Goal: Task Accomplishment & Management: Complete application form

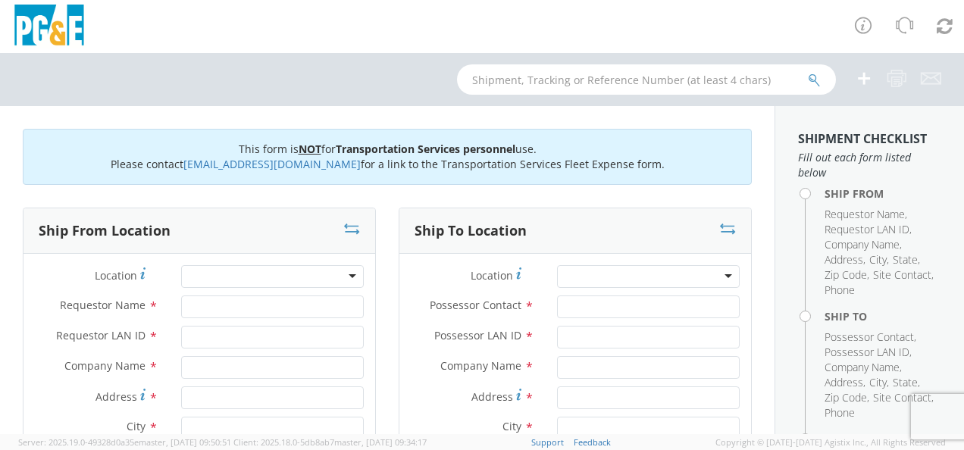
click at [336, 284] on div at bounding box center [272, 276] width 183 height 23
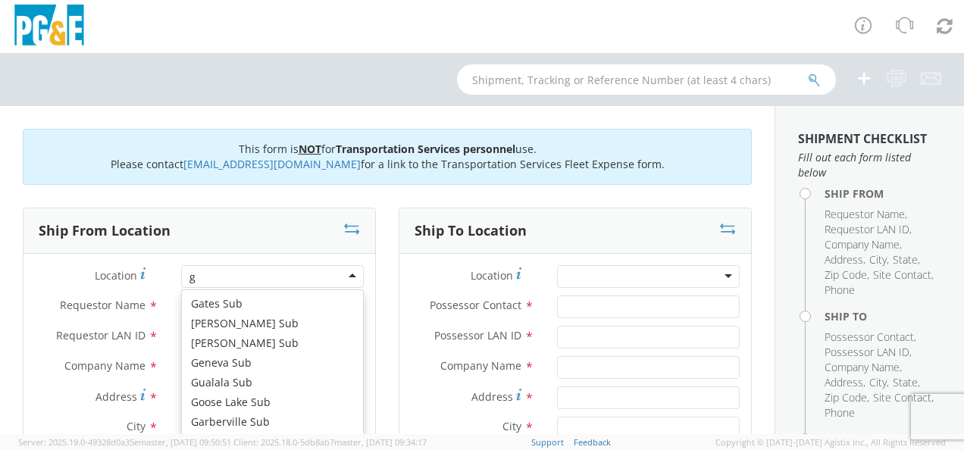
scroll to position [644, 0]
type input "gua"
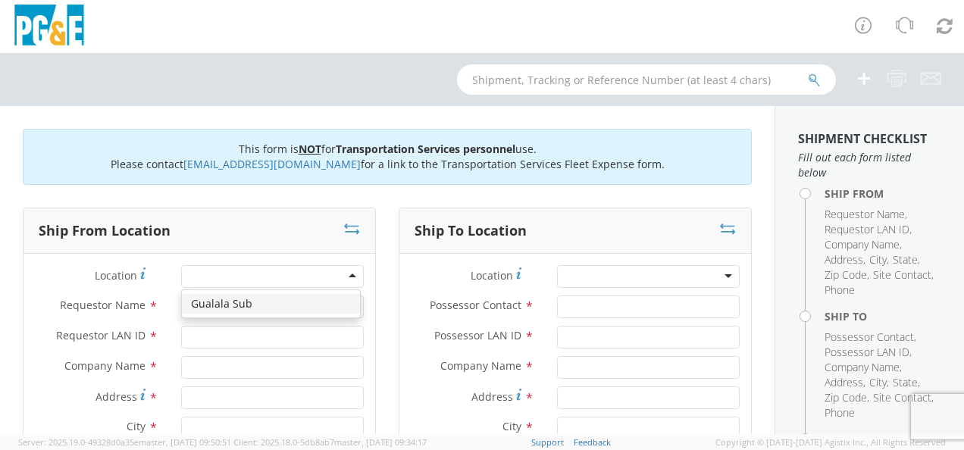
type input "PG&E"
type input "[GEOGRAPHIC_DATA]"
type input "Gualala"
type input "95445"
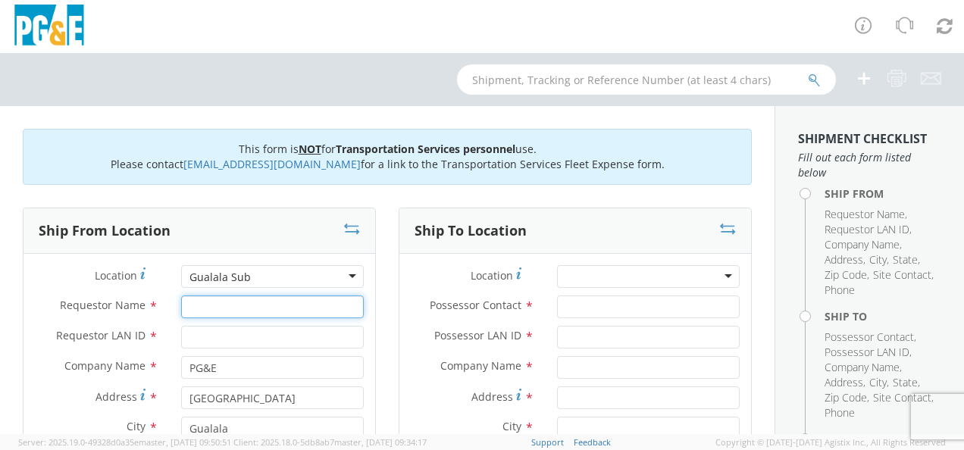
click at [317, 311] on input "Requestor Name *" at bounding box center [272, 307] width 183 height 23
type input "[PERSON_NAME]"
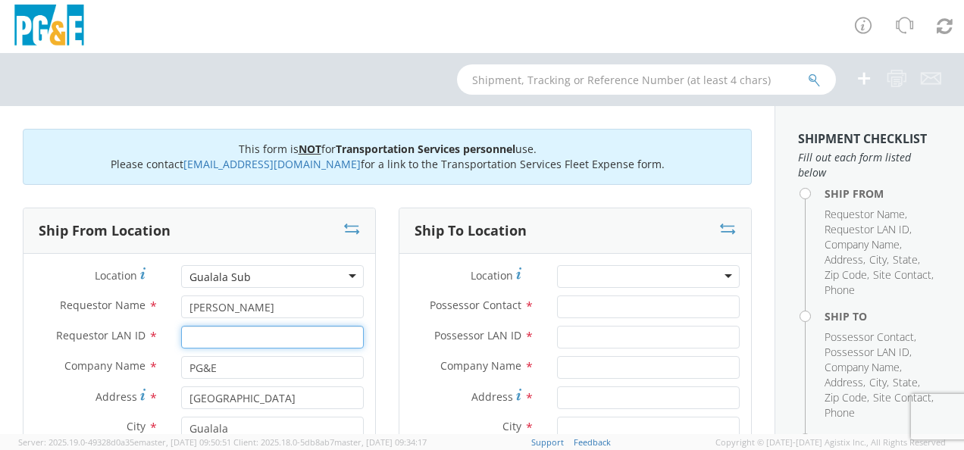
click at [294, 327] on input "Requestor LAN ID *" at bounding box center [272, 337] width 183 height 23
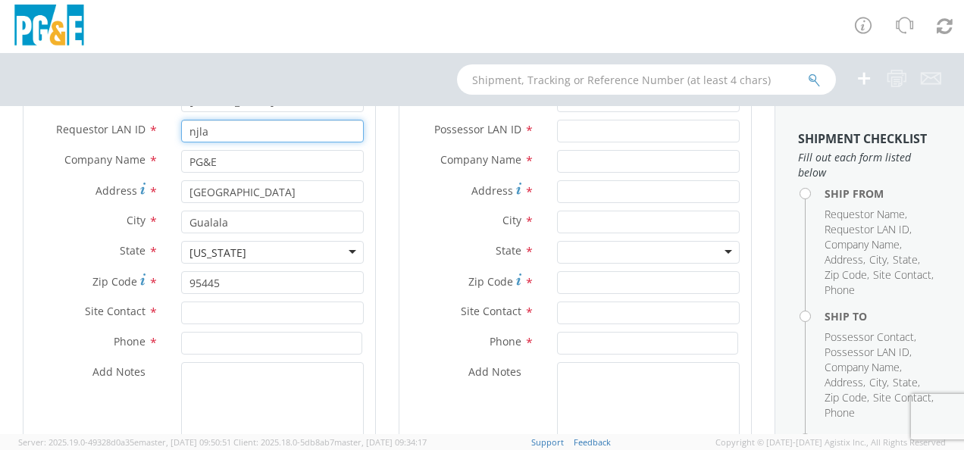
scroll to position [227, 0]
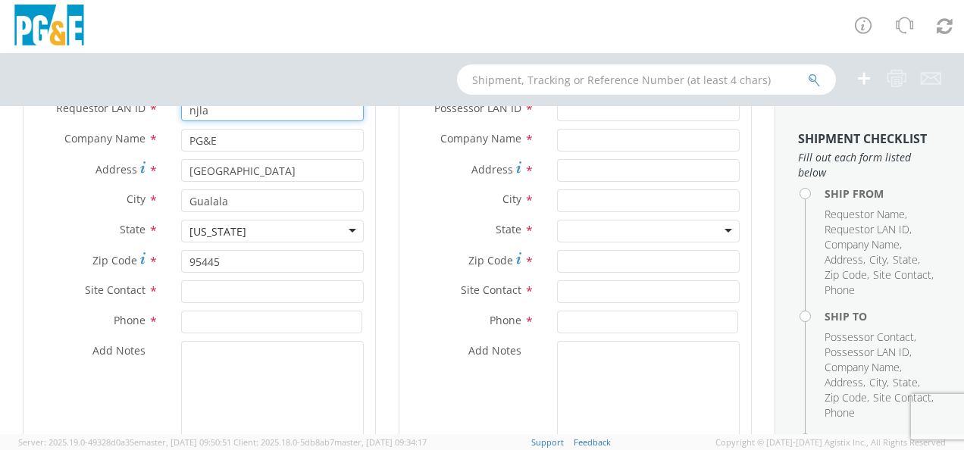
type input "njla"
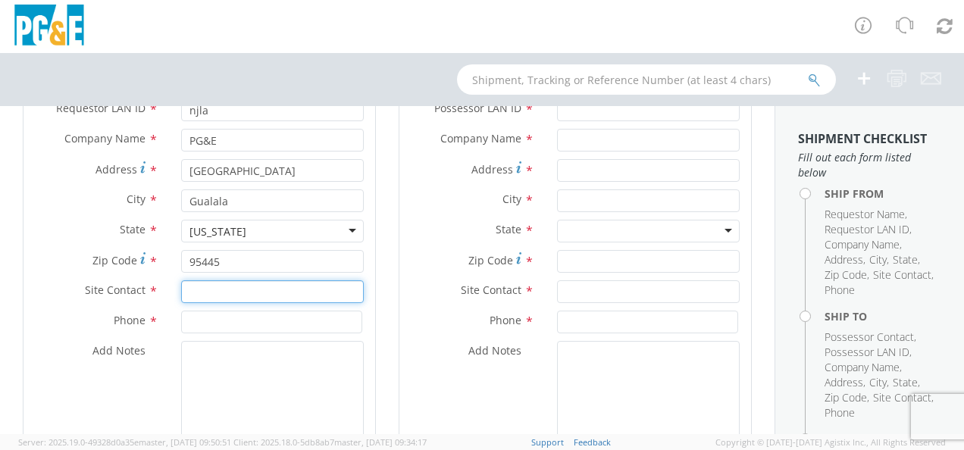
click at [284, 293] on input "text" at bounding box center [272, 291] width 183 height 23
drag, startPoint x: 280, startPoint y: 290, endPoint x: 180, endPoint y: 291, distance: 99.3
click at [181, 291] on input "[PHONE_NUMBER]" at bounding box center [272, 291] width 183 height 23
type input "c"
click at [237, 293] on input "text" at bounding box center [272, 291] width 183 height 23
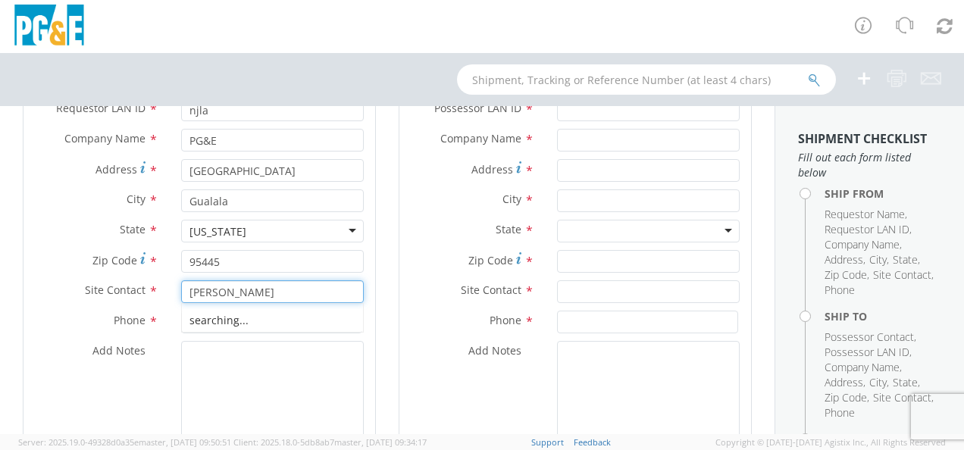
type input "[PERSON_NAME]"
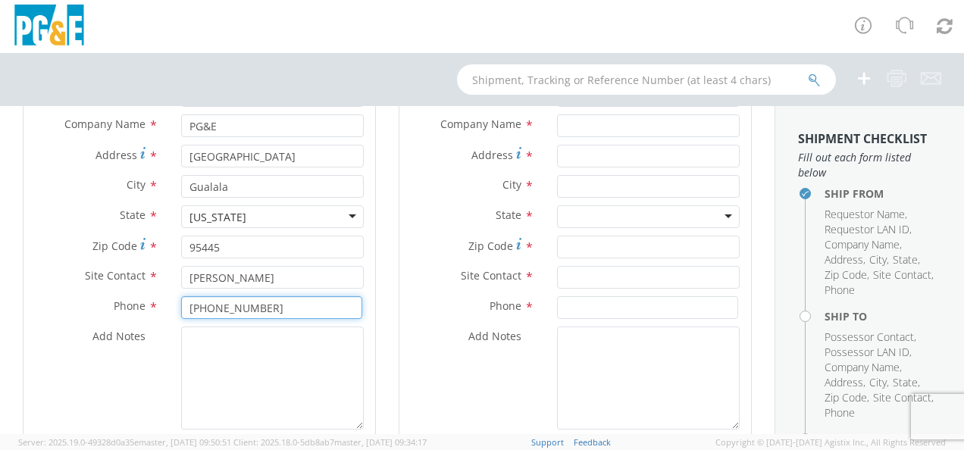
scroll to position [303, 0]
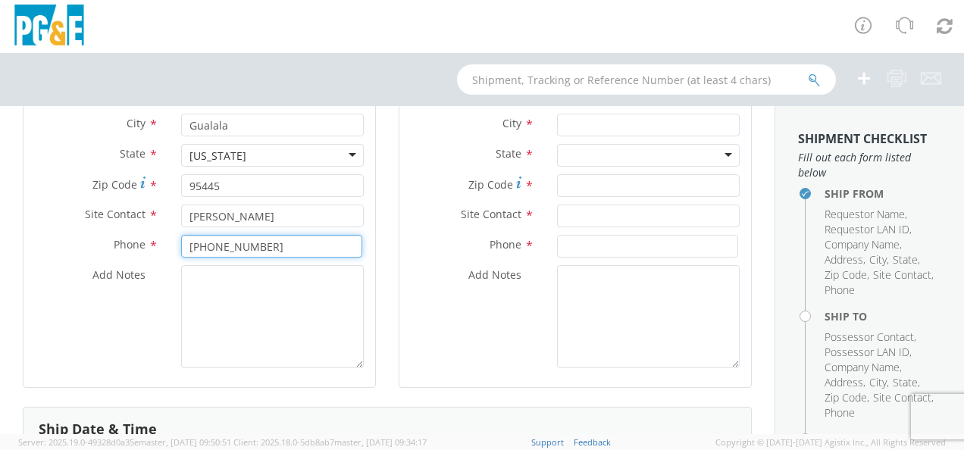
type input "[PHONE_NUMBER]"
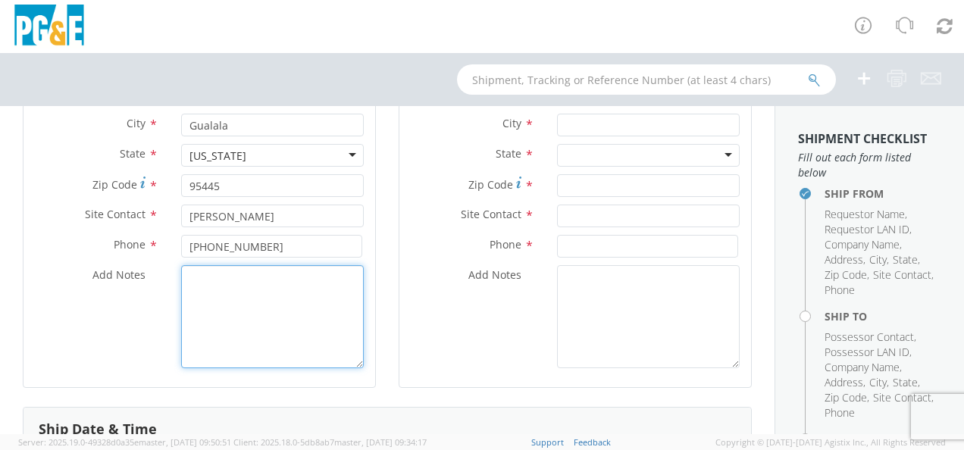
click at [233, 300] on textarea "Add Notes *" at bounding box center [272, 316] width 183 height 103
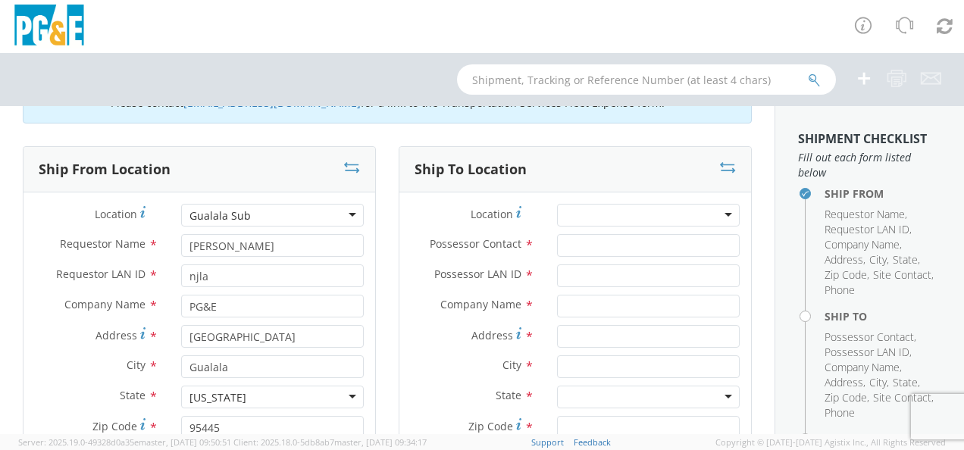
scroll to position [0, 0]
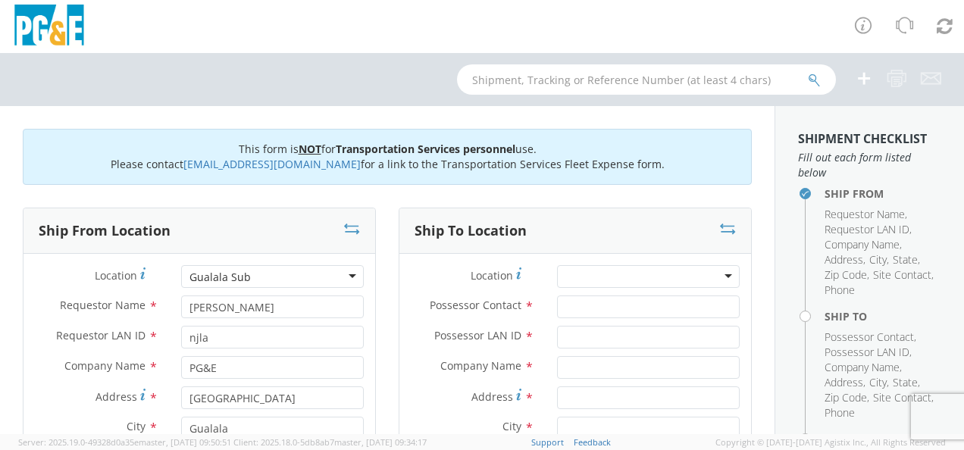
type textarea "i spoke with [PERSON_NAME] at [GEOGRAPHIC_DATA] and he will do the pickup"
click at [602, 280] on div at bounding box center [648, 276] width 183 height 23
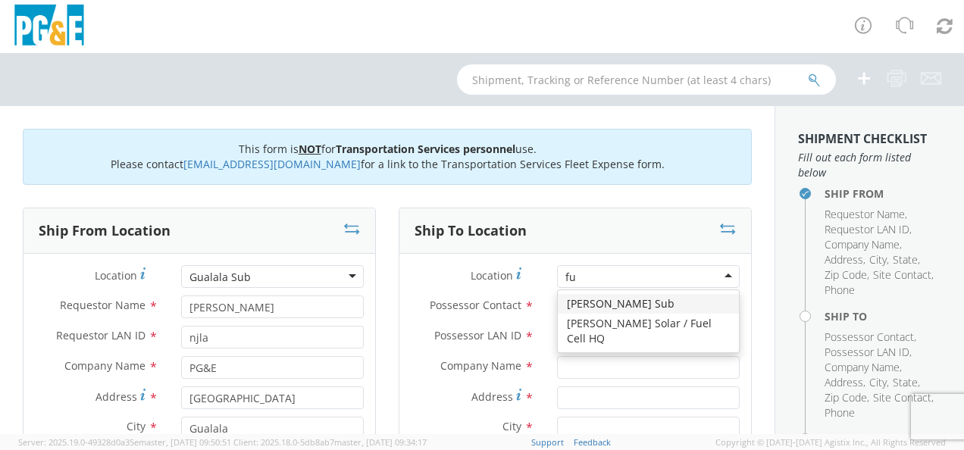
type input "ful"
type input "PG&E"
type input "[STREET_ADDRESS]"
type input "[PERSON_NAME]"
type input "95439"
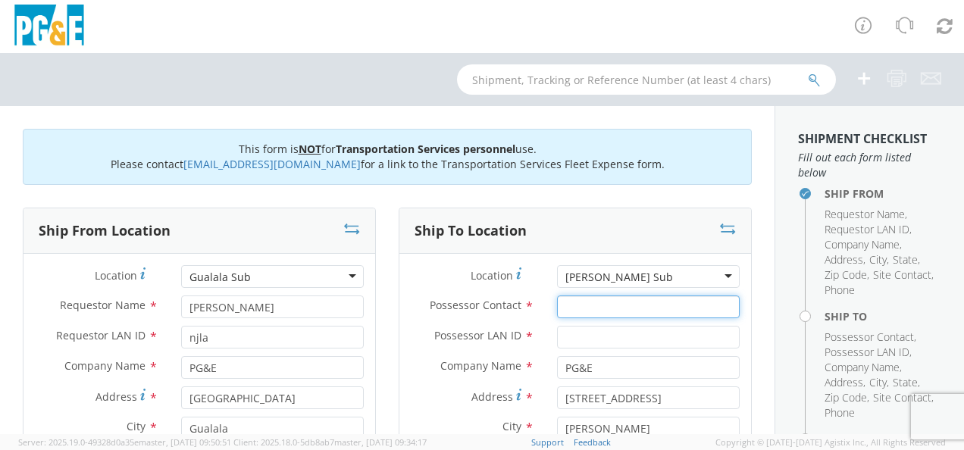
click at [598, 302] on input "Possessor Contact *" at bounding box center [648, 307] width 183 height 23
type input "[PERSON_NAME]"
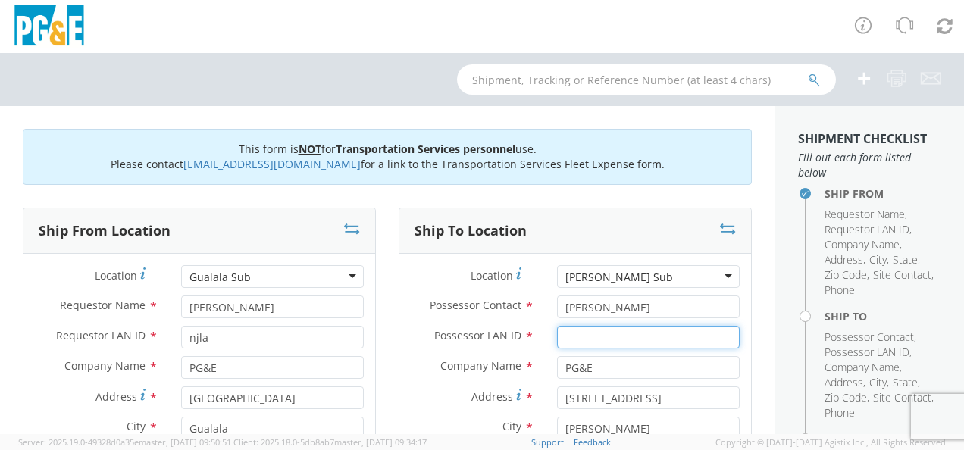
click at [584, 337] on input "Possessor LAN ID *" at bounding box center [648, 337] width 183 height 23
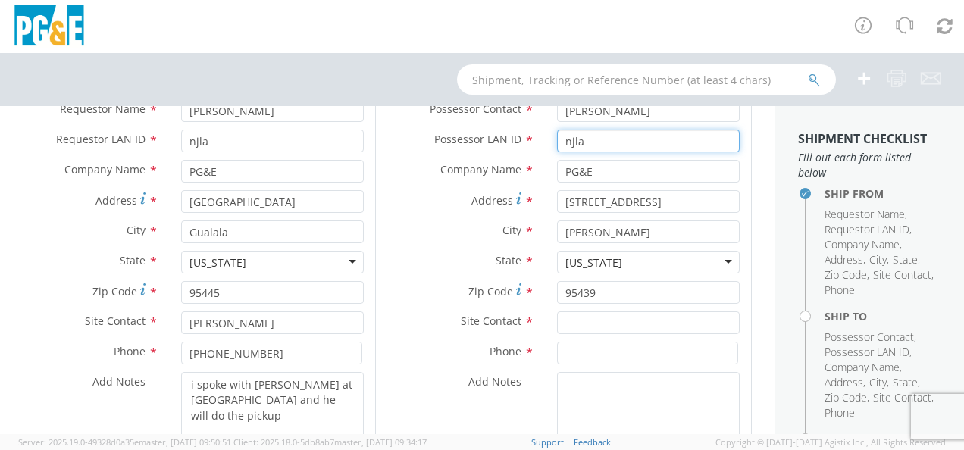
scroll to position [227, 0]
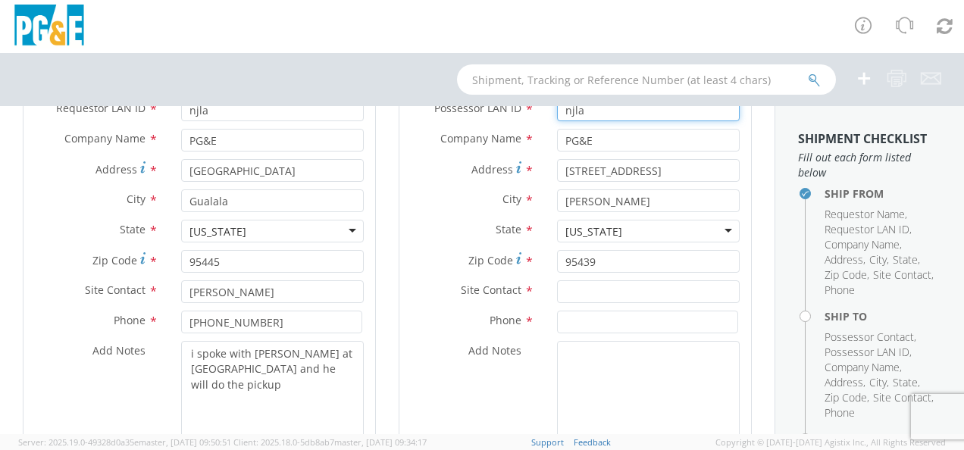
type input "njla"
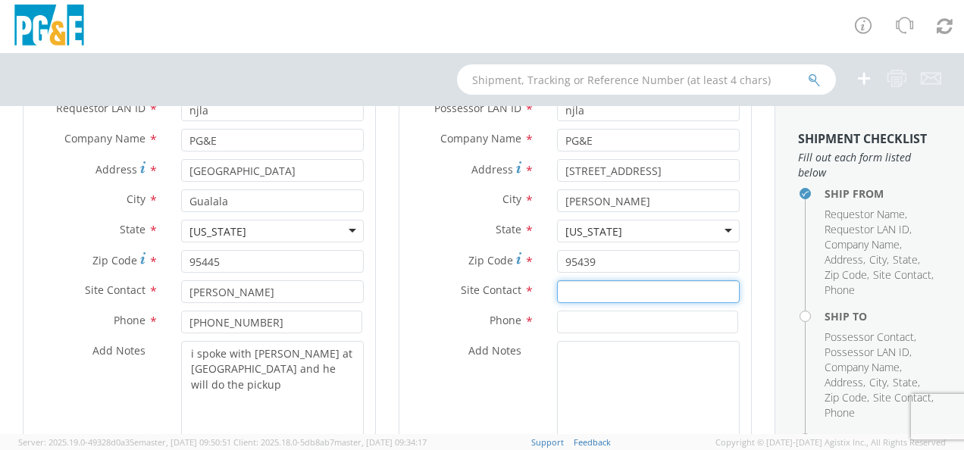
click at [594, 287] on input "text" at bounding box center [648, 291] width 183 height 23
type input "[PERSON_NAME]"
click at [603, 308] on div "Site Contact * [PERSON_NAME]" at bounding box center [576, 295] width 352 height 30
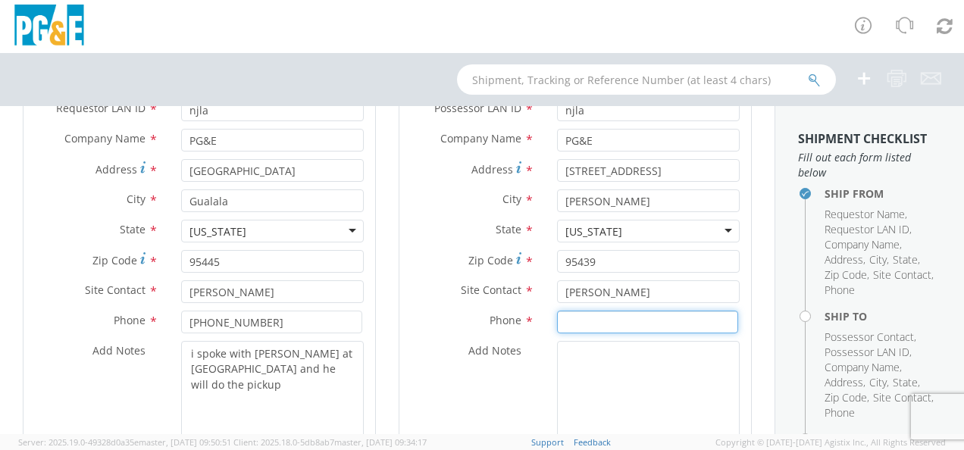
click at [598, 321] on input at bounding box center [647, 322] width 181 height 23
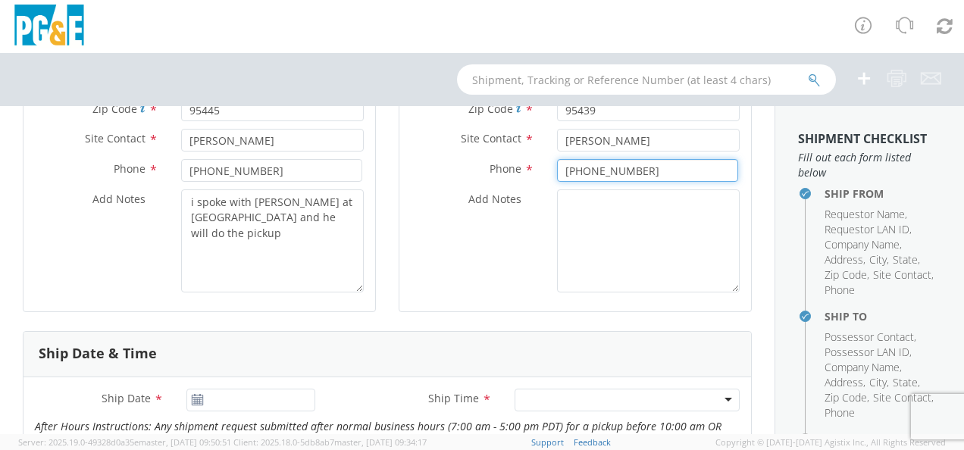
scroll to position [455, 0]
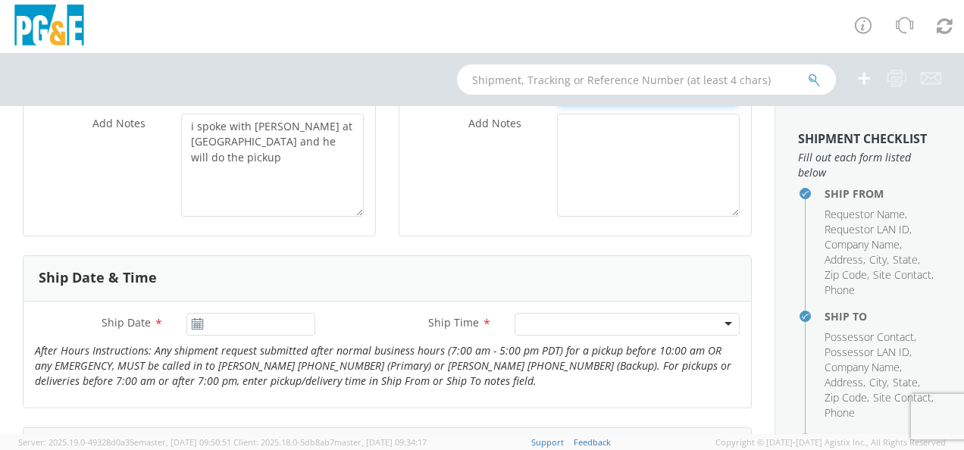
type input "[PHONE_NUMBER]"
type input "09/17/2025"
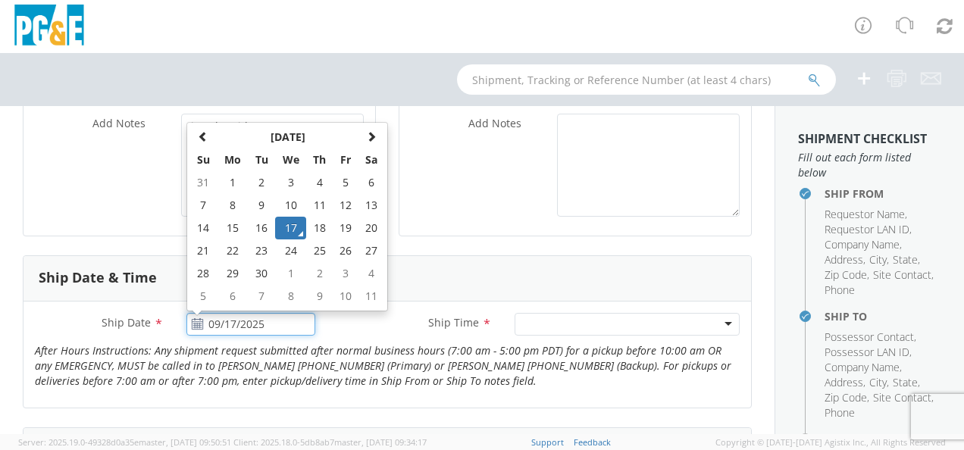
click at [292, 320] on input "09/17/2025" at bounding box center [250, 324] width 129 height 23
click at [563, 324] on div at bounding box center [627, 324] width 225 height 23
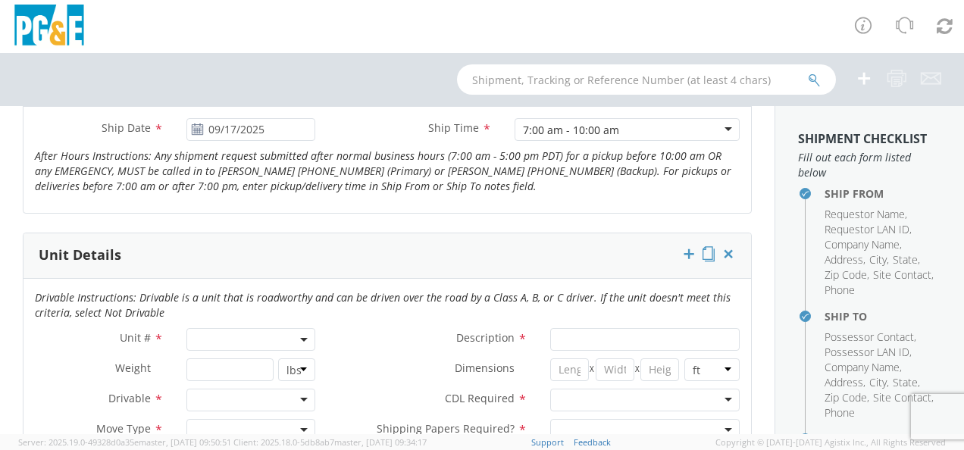
scroll to position [682, 0]
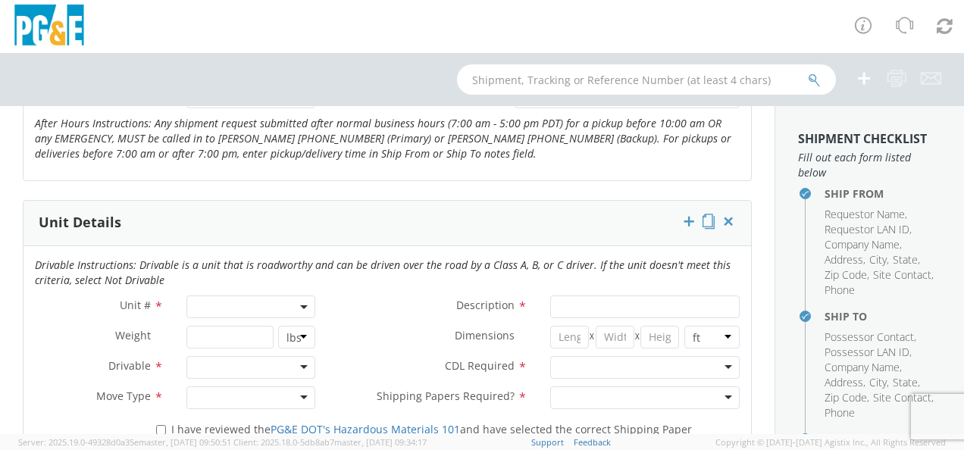
click at [300, 306] on b at bounding box center [304, 308] width 8 height 4
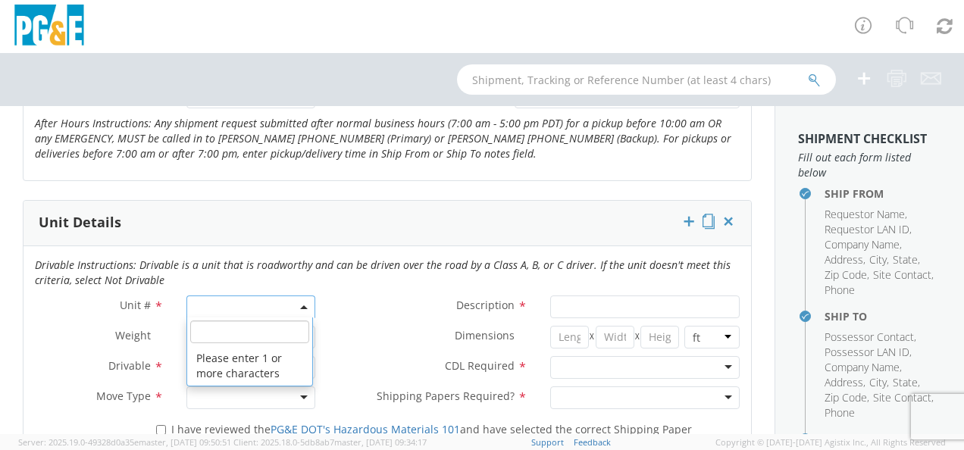
click at [277, 326] on input "search" at bounding box center [249, 332] width 119 height 23
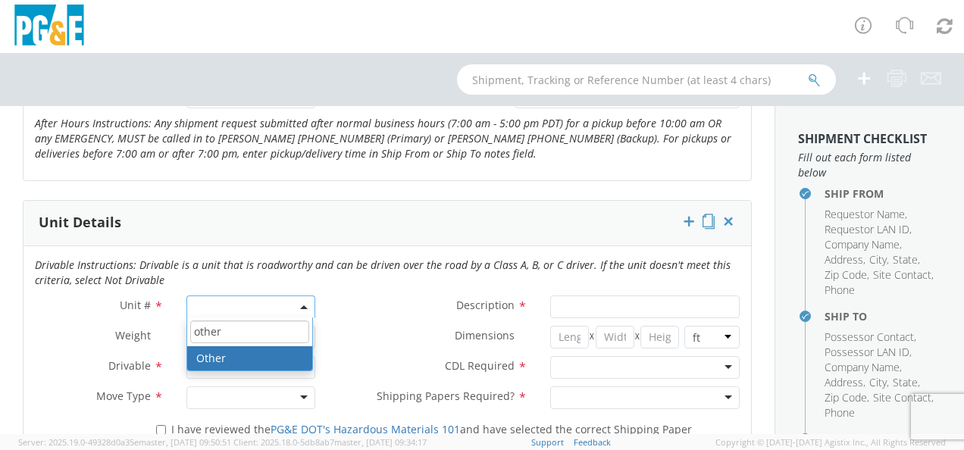
type input "other"
select select "Other"
select select "? undefined:undefined ?"
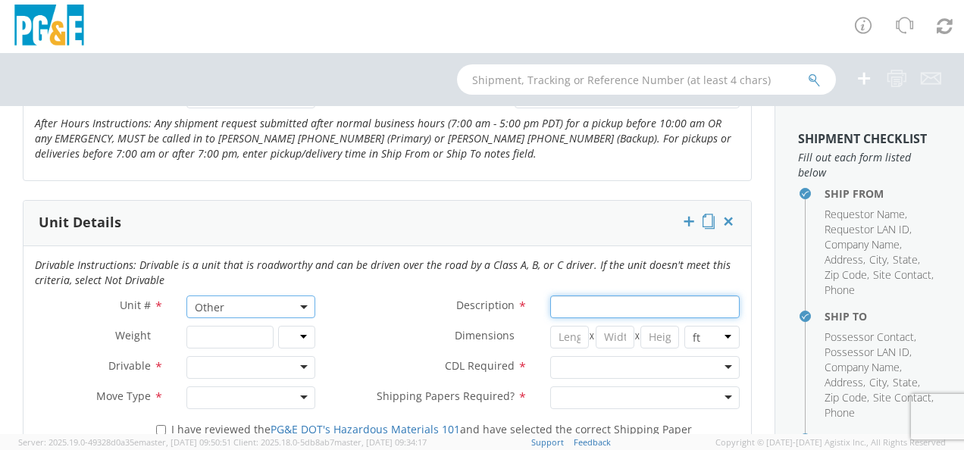
click at [608, 302] on input "Description *" at bounding box center [645, 307] width 190 height 23
type input "Seavan"
click at [570, 340] on input "number" at bounding box center [569, 337] width 39 height 23
type input "20"
type input "8"
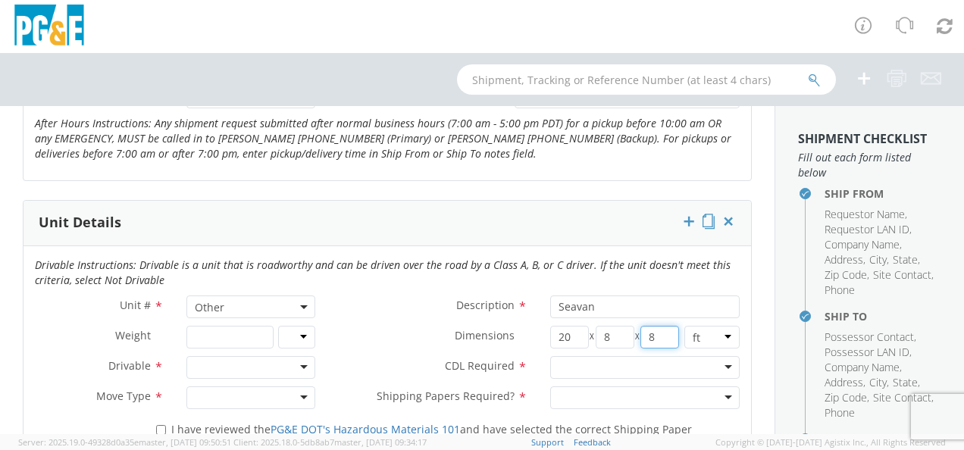
type input "8"
click at [581, 368] on div at bounding box center [645, 367] width 190 height 23
click at [588, 397] on div at bounding box center [645, 398] width 190 height 23
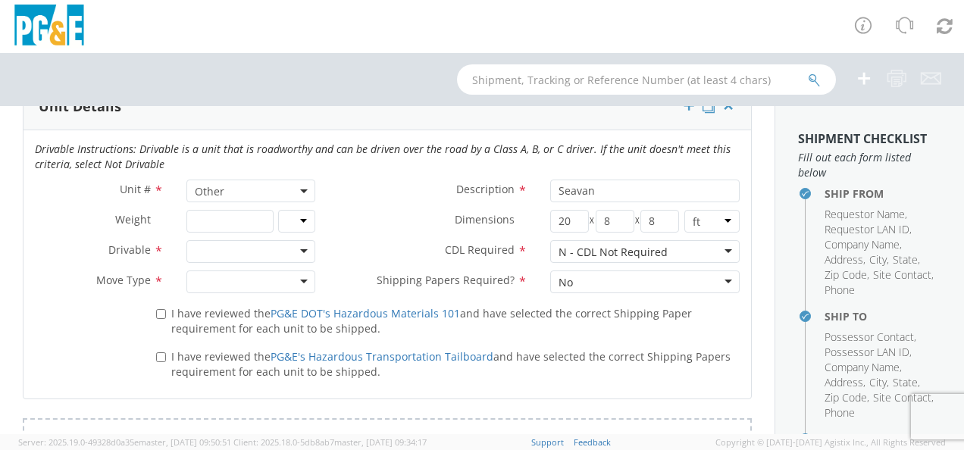
scroll to position [834, 0]
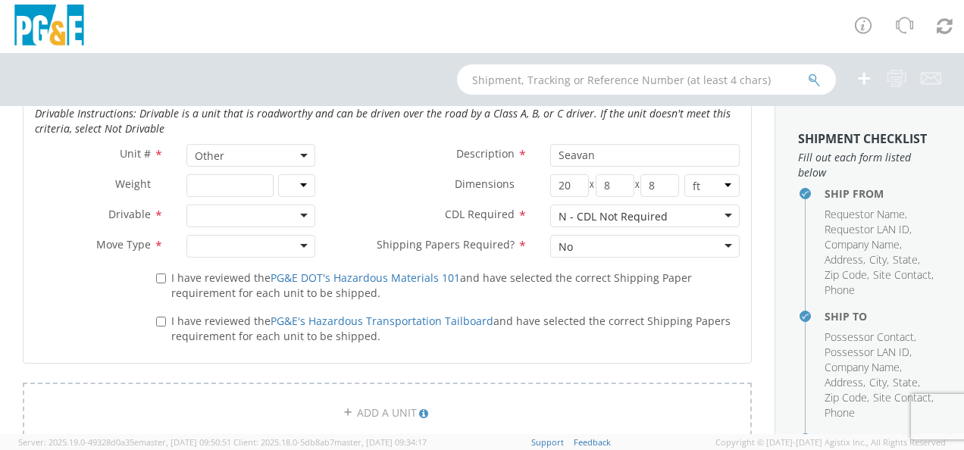
click at [305, 215] on div at bounding box center [250, 216] width 129 height 23
click at [303, 248] on div at bounding box center [250, 246] width 129 height 23
click at [161, 275] on input "I have reviewed the PG&E DOT's Hazardous Materials 101 and have selected the co…" at bounding box center [161, 279] width 10 height 10
checkbox input "true"
click at [159, 313] on label "I have reviewed the PG&E's Hazardous Transportation Tailboard and have selected…" at bounding box center [448, 328] width 584 height 33
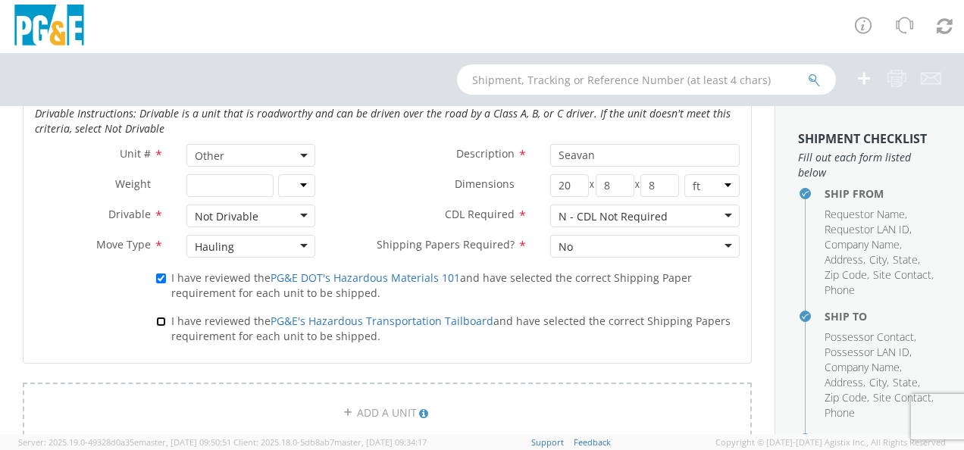
click at [159, 317] on input "I have reviewed the PG&E's Hazardous Transportation Tailboard and have selected…" at bounding box center [161, 322] width 10 height 10
checkbox input "true"
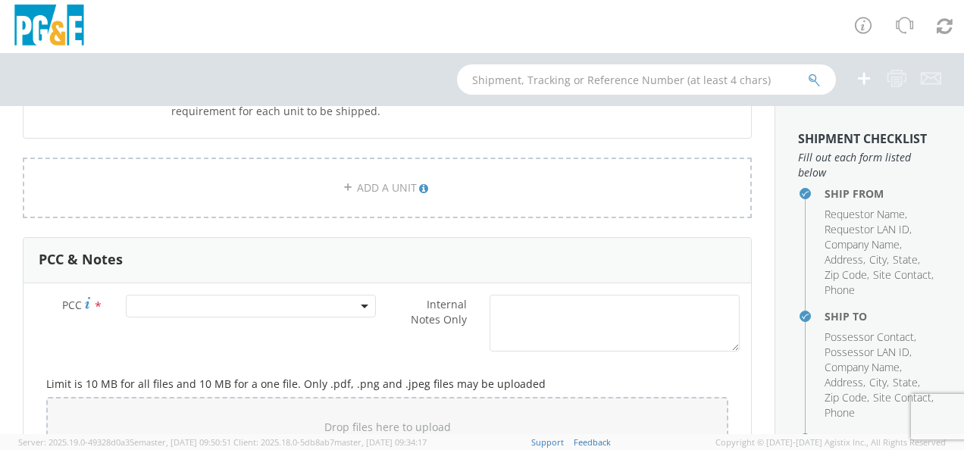
scroll to position [1061, 0]
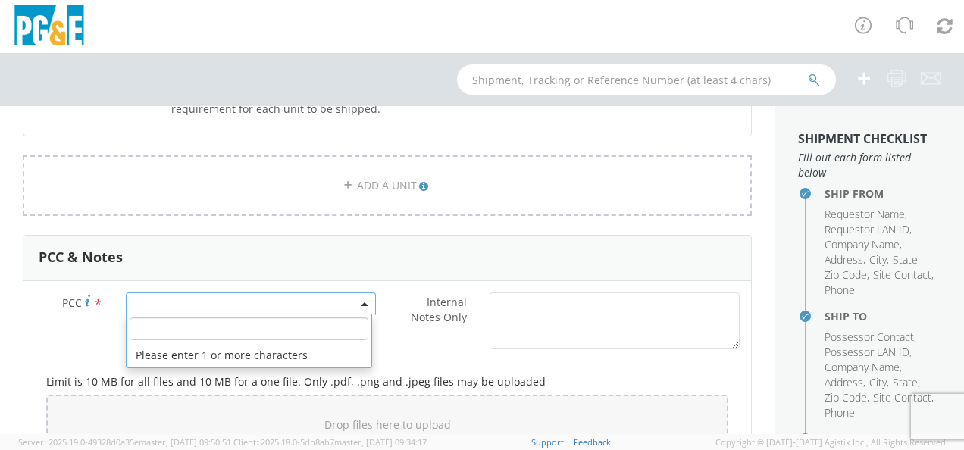
click at [188, 302] on span at bounding box center [251, 304] width 250 height 23
click at [177, 330] on input "number" at bounding box center [249, 329] width 239 height 23
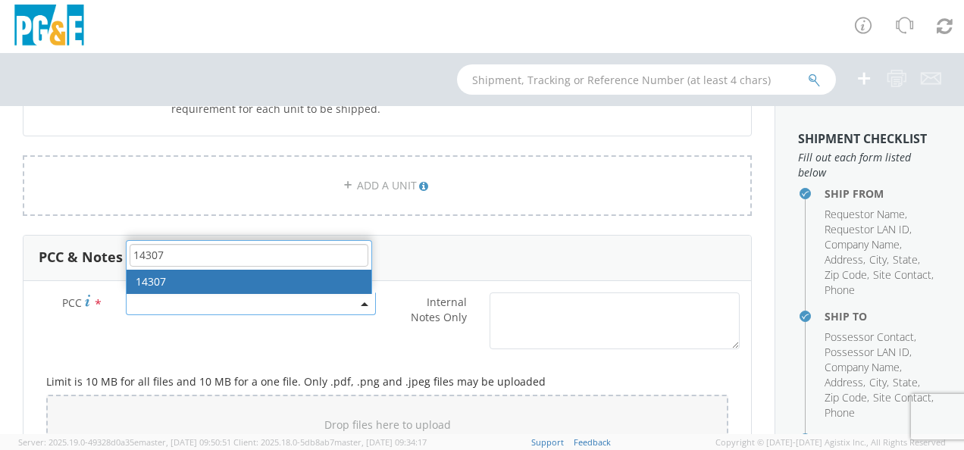
type input "14307"
select select "14307"
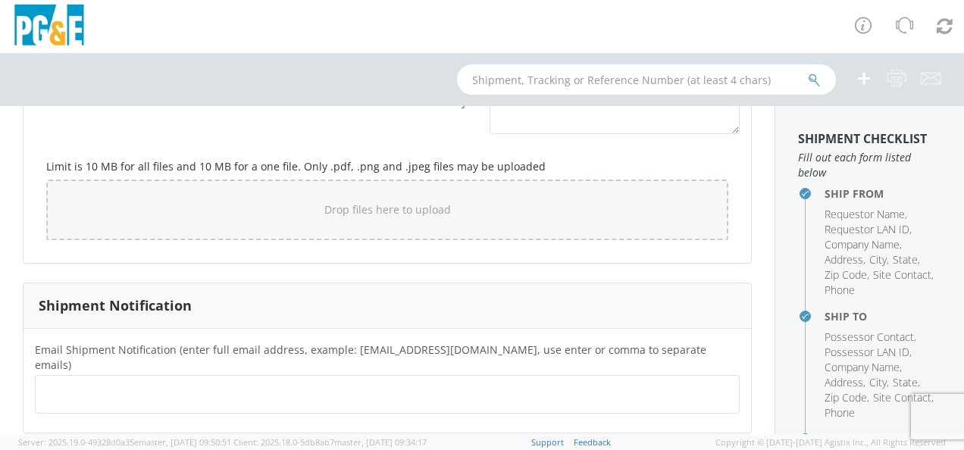
scroll to position [1424, 0]
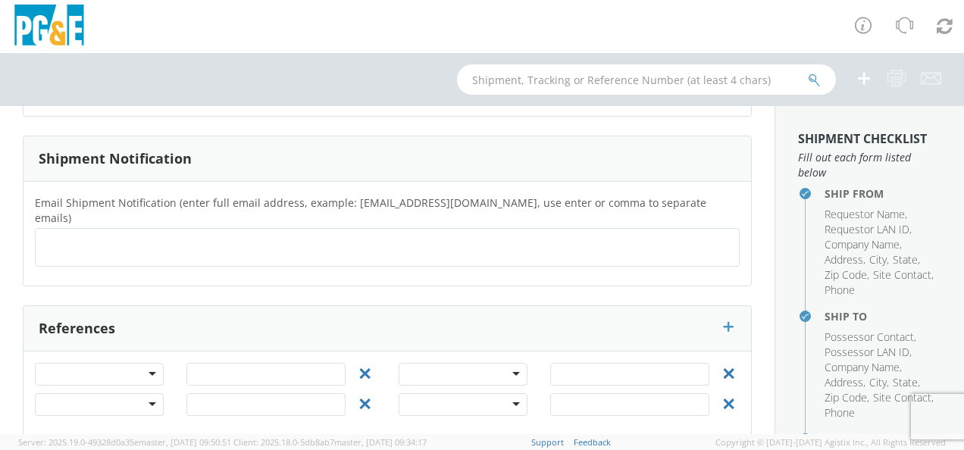
click at [147, 363] on div at bounding box center [99, 374] width 129 height 23
click at [237, 363] on input "text" at bounding box center [265, 374] width 159 height 23
type input "74052300"
click at [341, 306] on div "References" at bounding box center [388, 328] width 728 height 45
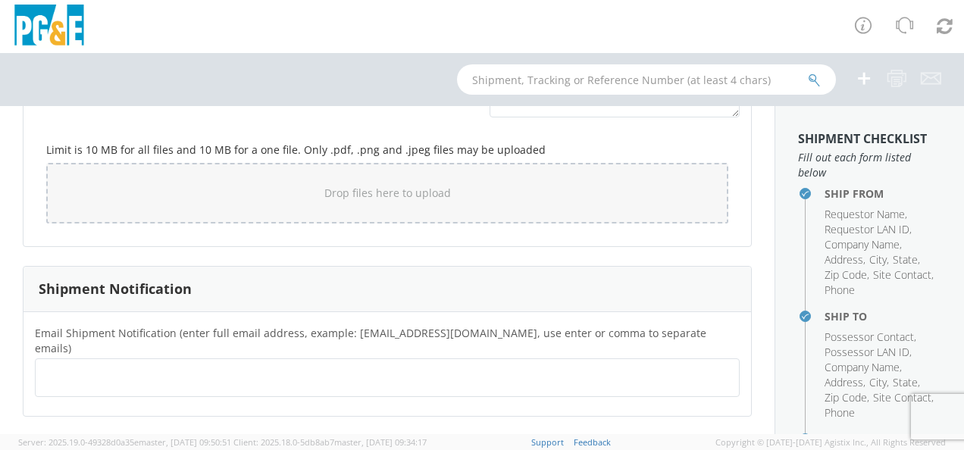
scroll to position [1348, 0]
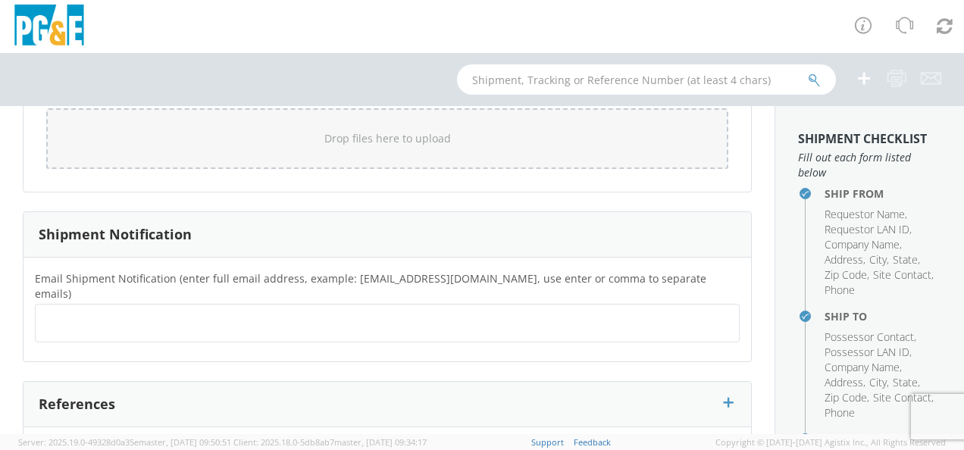
click at [340, 311] on ul at bounding box center [387, 323] width 691 height 25
type input "[EMAIL_ADDRESS][DOMAIN_NAME]"
click at [340, 311] on ul at bounding box center [387, 323] width 691 height 25
type input "[EMAIL_ADDRESS][DOMAIN_NAME]"
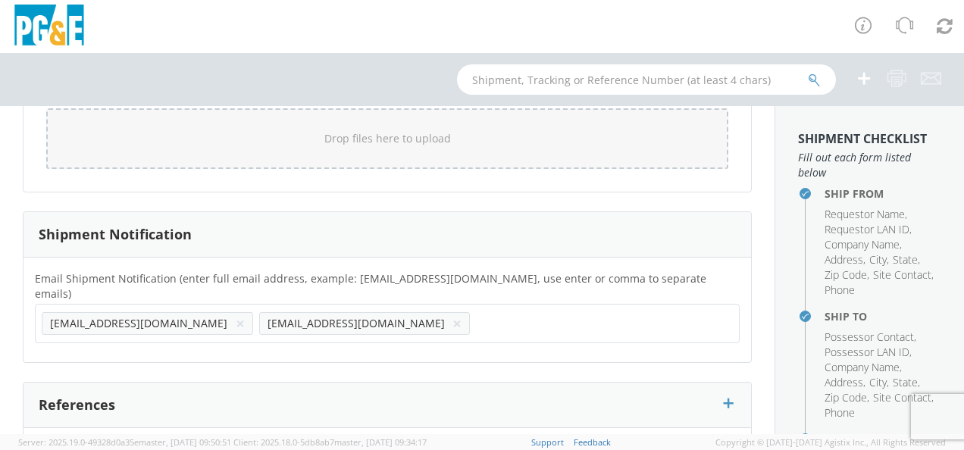
click at [340, 311] on ul "[EMAIL_ADDRESS][DOMAIN_NAME] × [EMAIL_ADDRESS][DOMAIN_NAME] ×" at bounding box center [387, 324] width 691 height 26
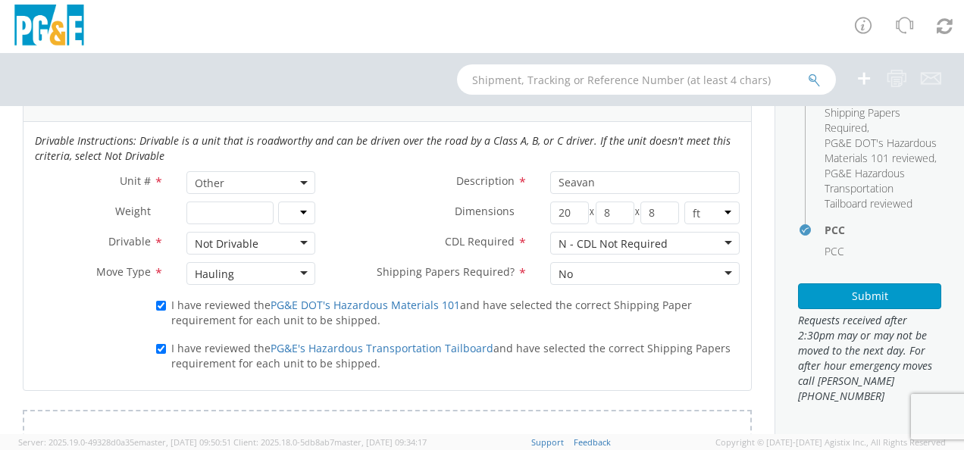
scroll to position [910, 0]
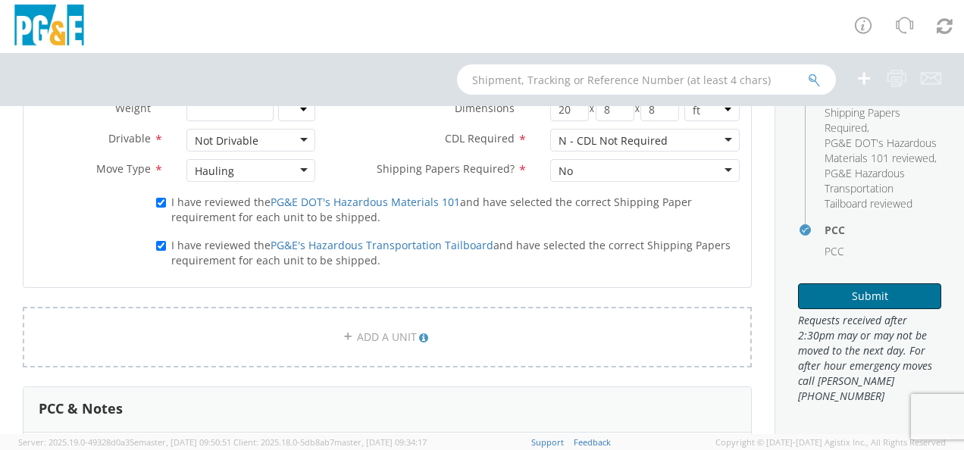
click at [841, 308] on button "Submit" at bounding box center [869, 297] width 143 height 26
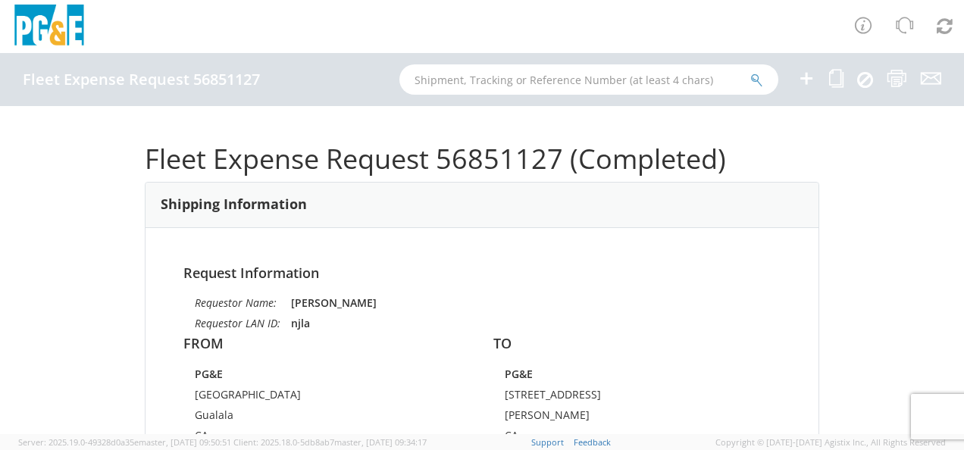
click at [80, 29] on img at bounding box center [49, 27] width 76 height 45
click at [808, 75] on icon at bounding box center [807, 78] width 18 height 19
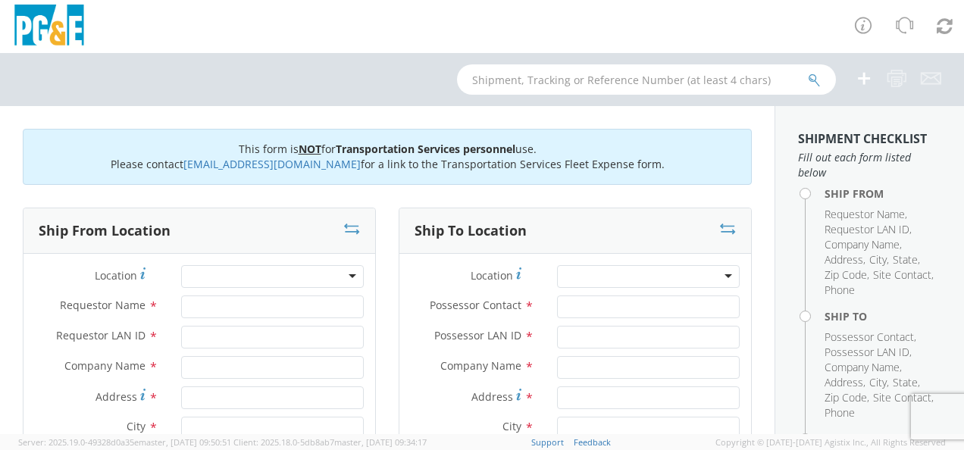
scroll to position [76, 0]
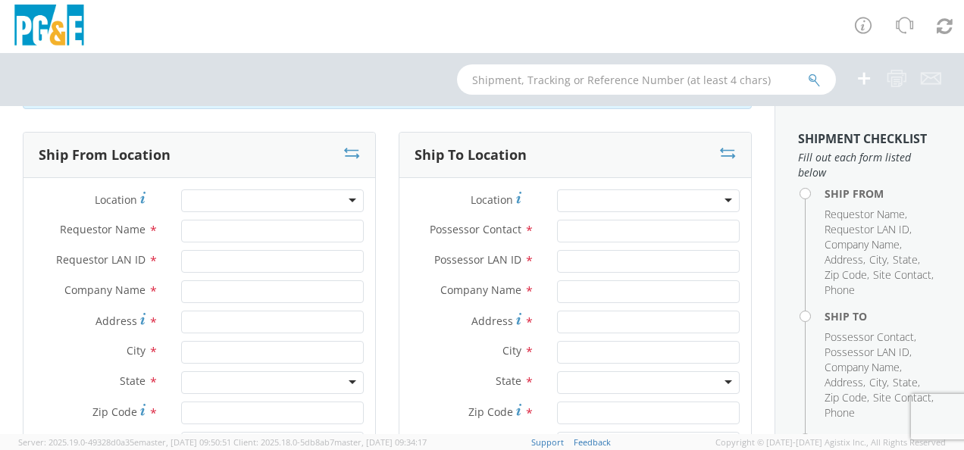
click at [355, 204] on div at bounding box center [272, 201] width 183 height 23
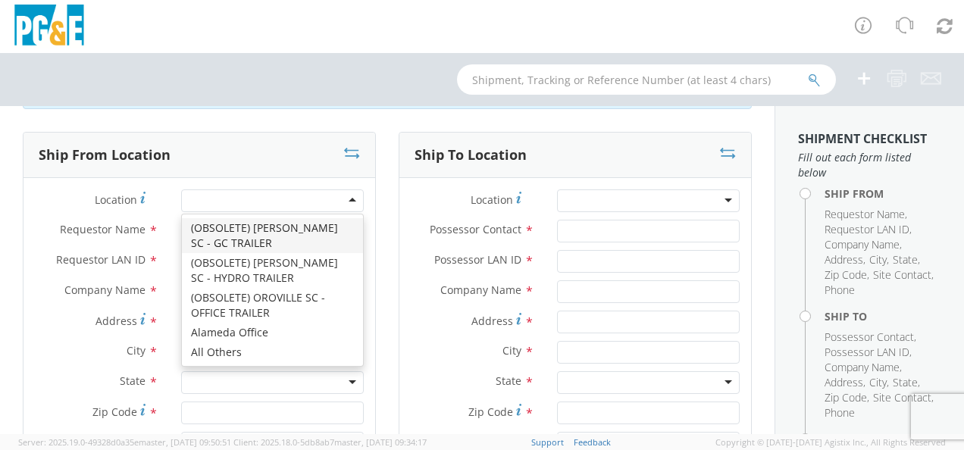
click at [371, 203] on div "Ship From Location Location * (OBSOLETE) [GEOGRAPHIC_DATA] SC - GC TRAILER (OBS…" at bounding box center [199, 383] width 376 height 503
click at [331, 203] on div at bounding box center [272, 201] width 183 height 23
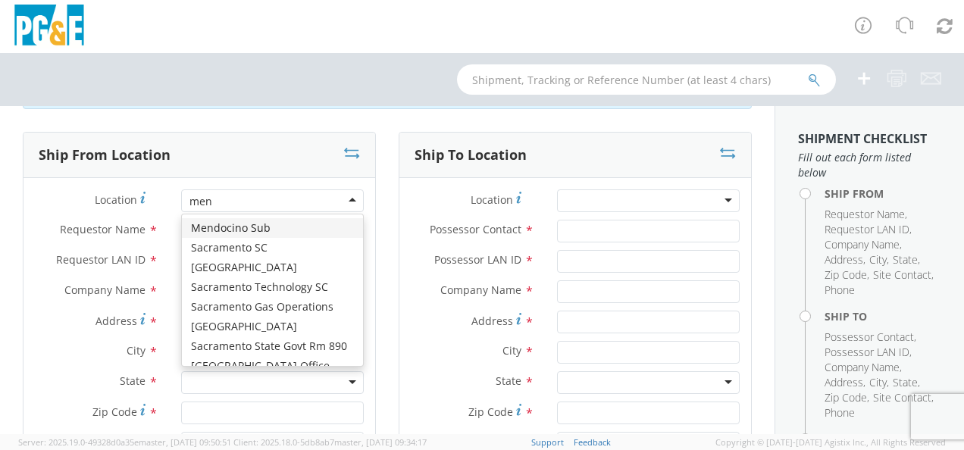
type input "mend"
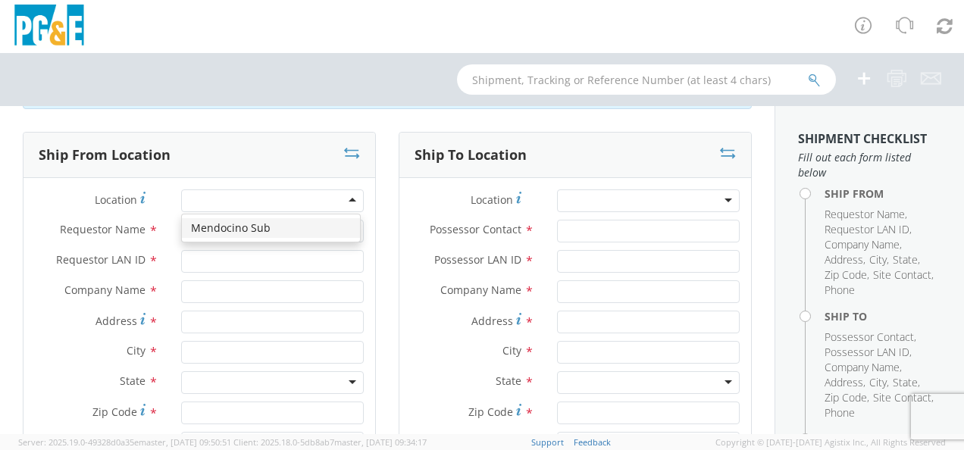
type input "PG&E"
type input "[STREET_ADDRESS]"
type input "[GEOGRAPHIC_DATA]"
type input "95470"
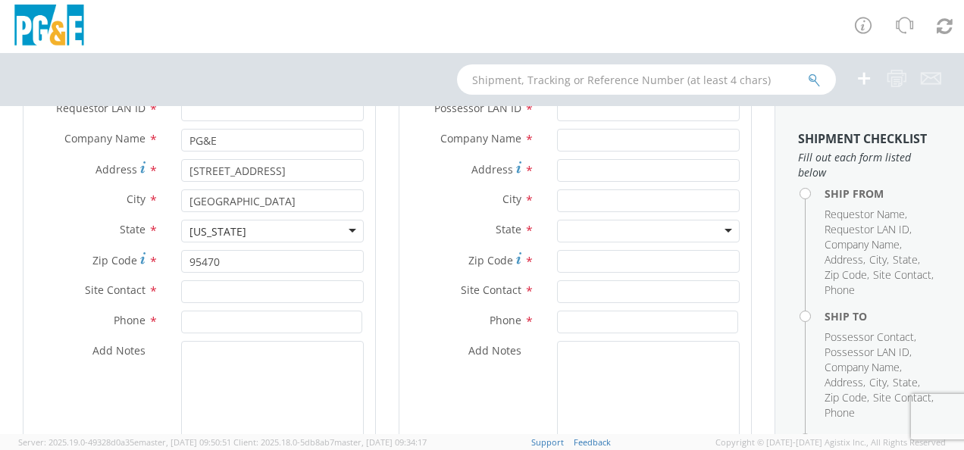
scroll to position [152, 0]
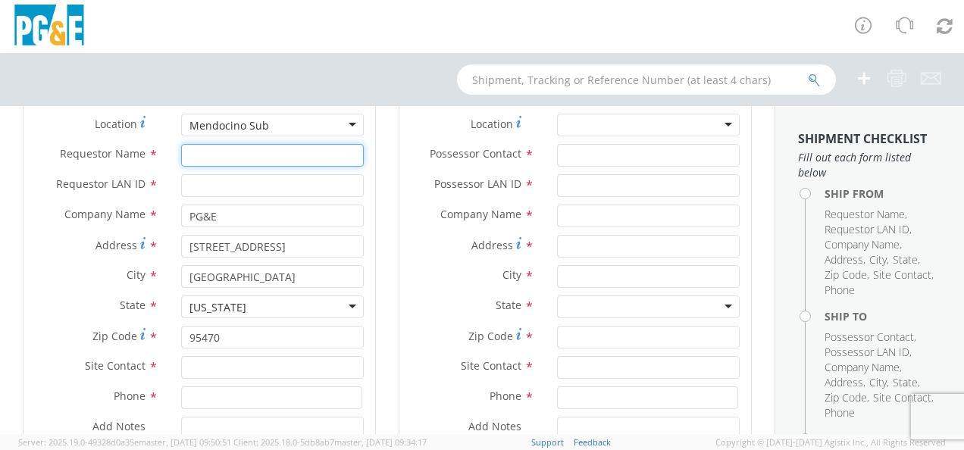
click at [307, 158] on input "Requestor Name *" at bounding box center [272, 155] width 183 height 23
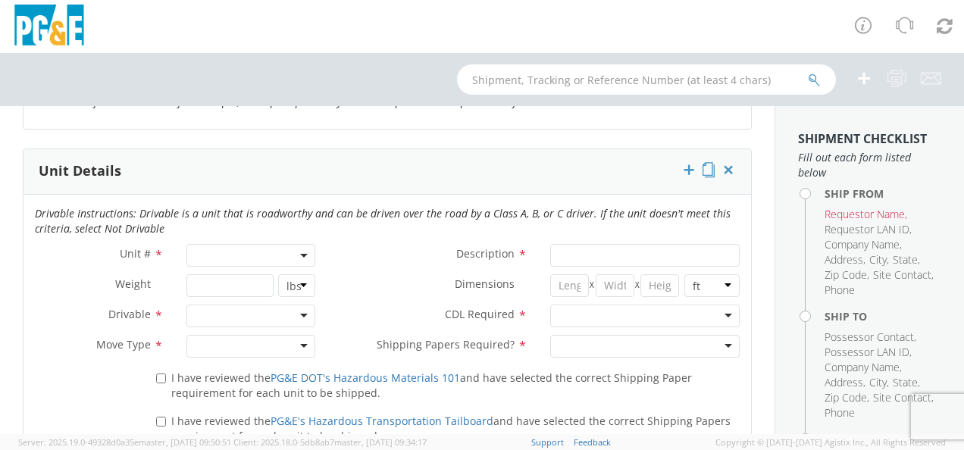
scroll to position [758, 0]
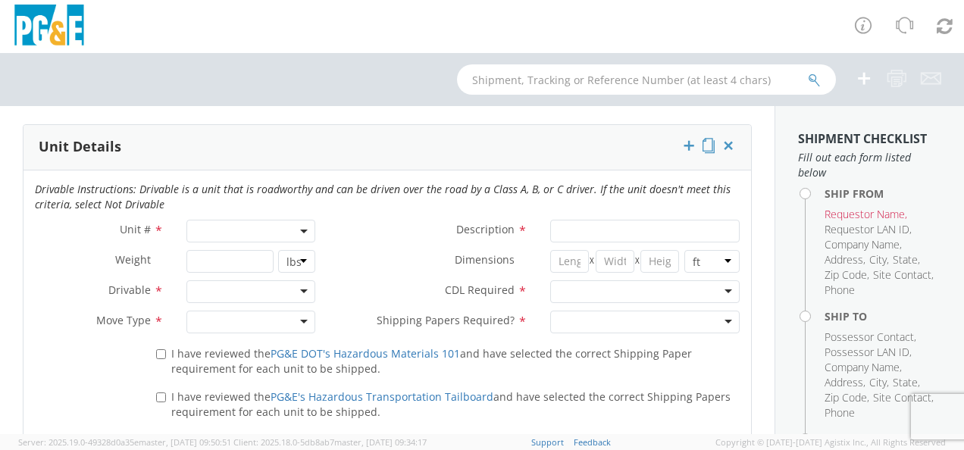
click at [238, 215] on div "Drivable Instructions: Drivable is a unit that is roadworthy and can be driven …" at bounding box center [388, 201] width 728 height 38
click at [230, 233] on span at bounding box center [250, 231] width 129 height 23
click at [224, 256] on input "search" at bounding box center [249, 256] width 119 height 23
type input "b39863"
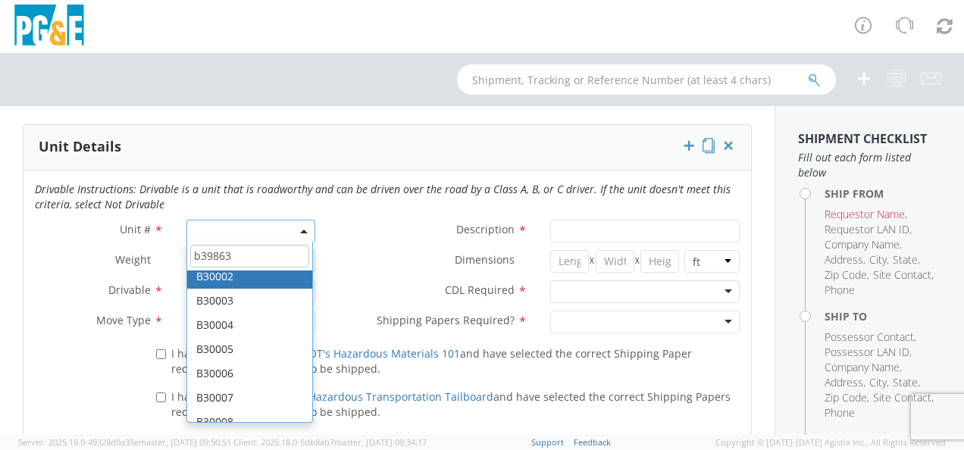
scroll to position [76, 0]
drag, startPoint x: 244, startPoint y: 253, endPoint x: 182, endPoint y: 252, distance: 62.2
click at [182, 252] on div "Unit # * b39863 B30000 B30001 B30002 B30003 B30004 B30005 B30006 B30007 B30008 …" at bounding box center [388, 280] width 728 height 121
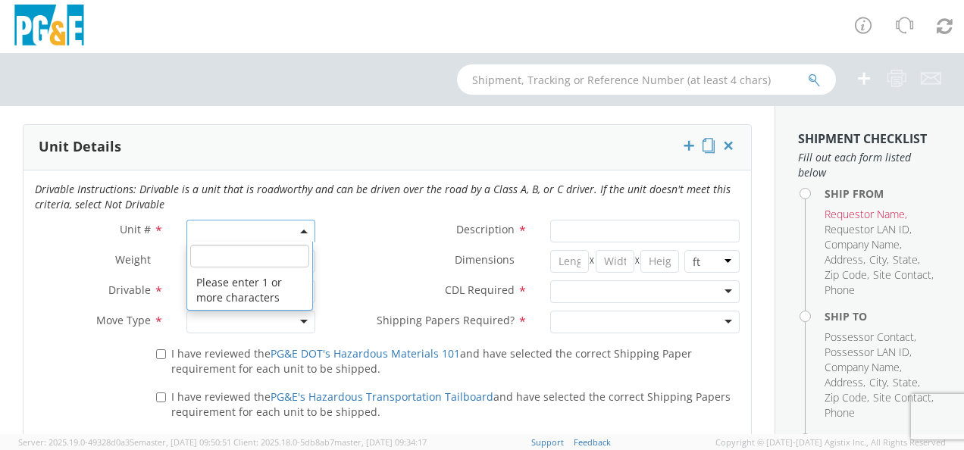
scroll to position [0, 0]
click at [206, 228] on span at bounding box center [250, 231] width 129 height 23
click at [206, 227] on span at bounding box center [250, 231] width 129 height 23
click at [205, 265] on span at bounding box center [249, 256] width 125 height 29
click at [215, 253] on input "search" at bounding box center [249, 256] width 119 height 23
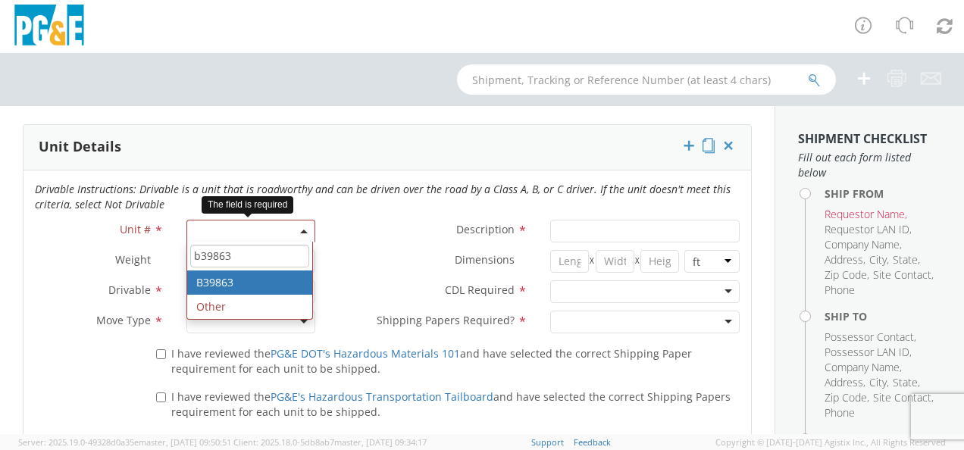
type input "b39863"
type input "TRAILER; TOOL BODY-5TH"
type input "68000"
select select "B39863"
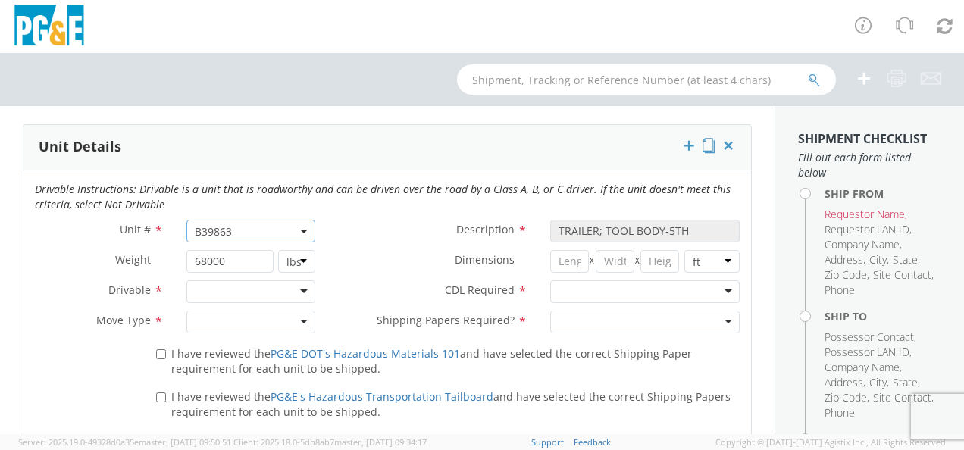
click at [296, 293] on div at bounding box center [250, 291] width 129 height 23
click at [290, 322] on div at bounding box center [250, 322] width 129 height 23
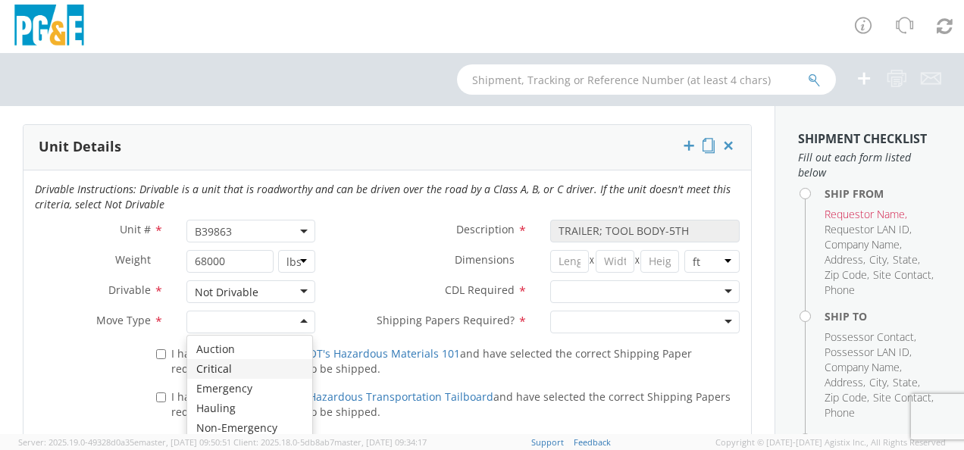
scroll to position [834, 0]
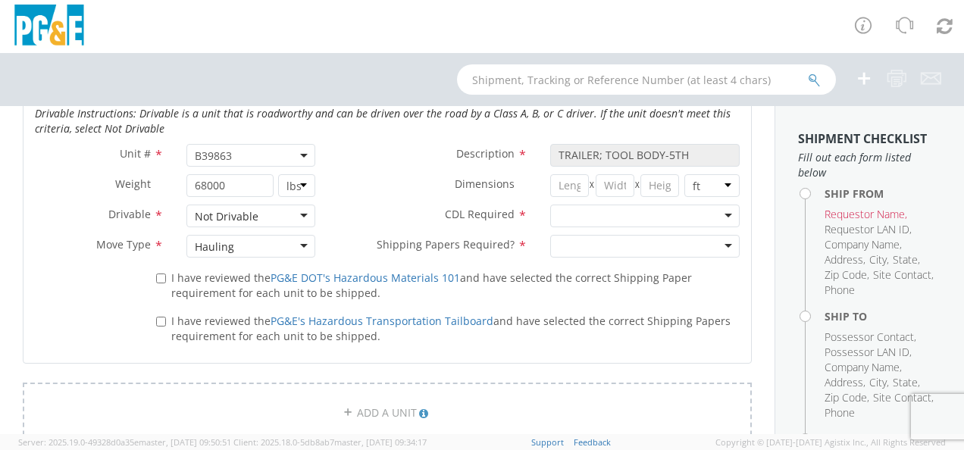
click at [705, 212] on div at bounding box center [645, 216] width 190 height 23
click at [626, 253] on div at bounding box center [645, 246] width 190 height 23
click at [161, 275] on input "I have reviewed the PG&E DOT's Hazardous Materials 101 and have selected the co…" at bounding box center [161, 279] width 10 height 10
checkbox input "true"
drag, startPoint x: 161, startPoint y: 275, endPoint x: 164, endPoint y: 309, distance: 34.2
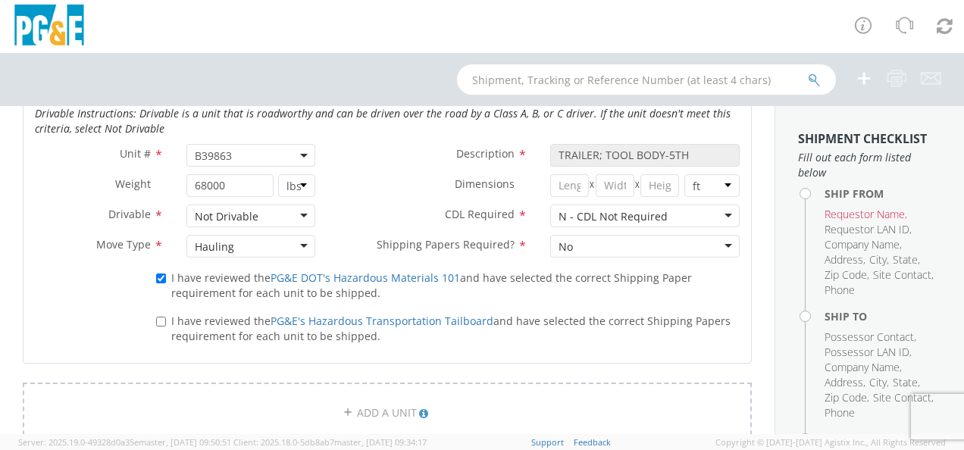
click at [164, 309] on div "I have reviewed the PG&E's Hazardous Transportation Tailboard and have selected…" at bounding box center [448, 327] width 584 height 36
drag, startPoint x: 164, startPoint y: 309, endPoint x: 161, endPoint y: 318, distance: 9.4
click at [161, 318] on input "I have reviewed the PG&E's Hazardous Transportation Tailboard and have selected…" at bounding box center [161, 322] width 10 height 10
checkbox input "true"
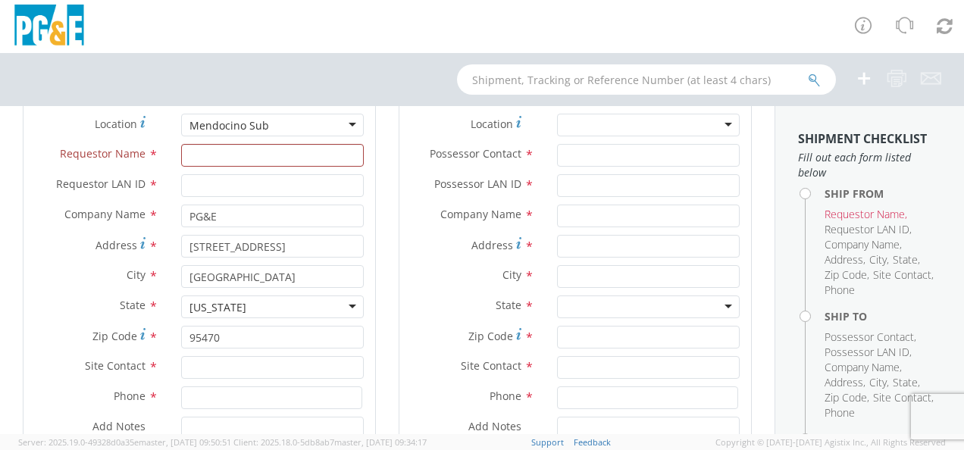
scroll to position [0, 0]
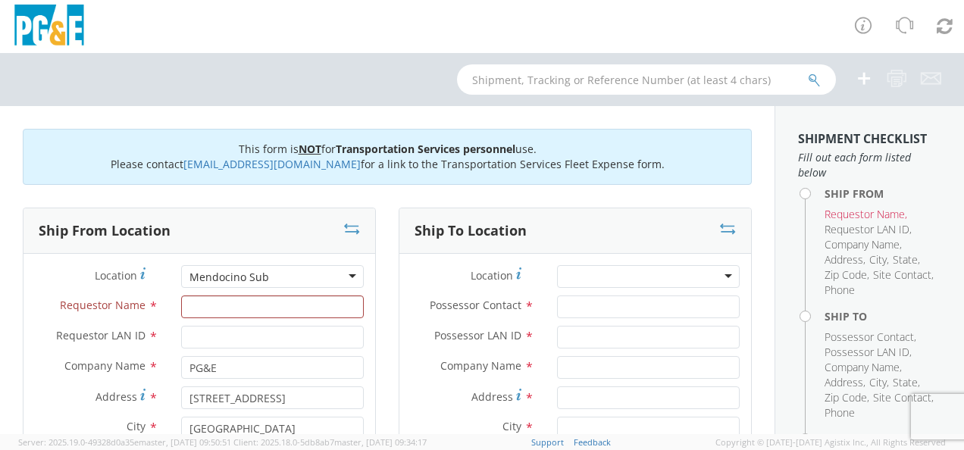
click at [620, 272] on div at bounding box center [648, 276] width 183 height 23
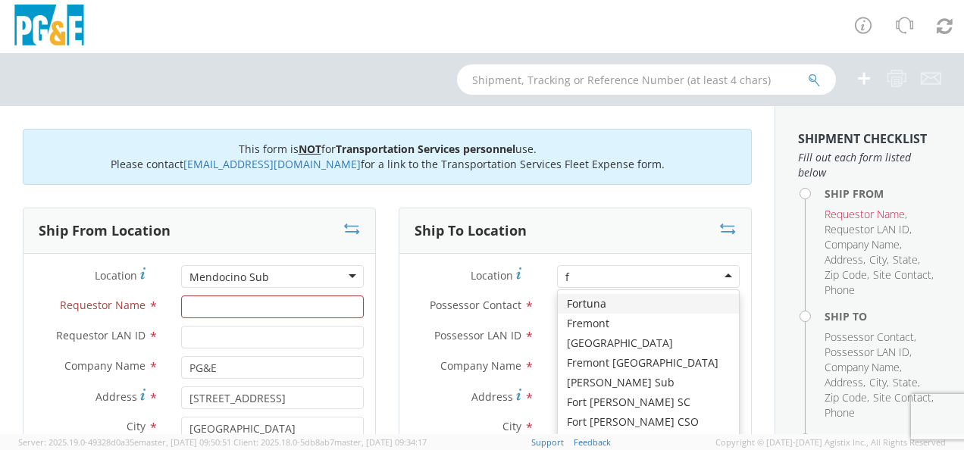
type input "fu"
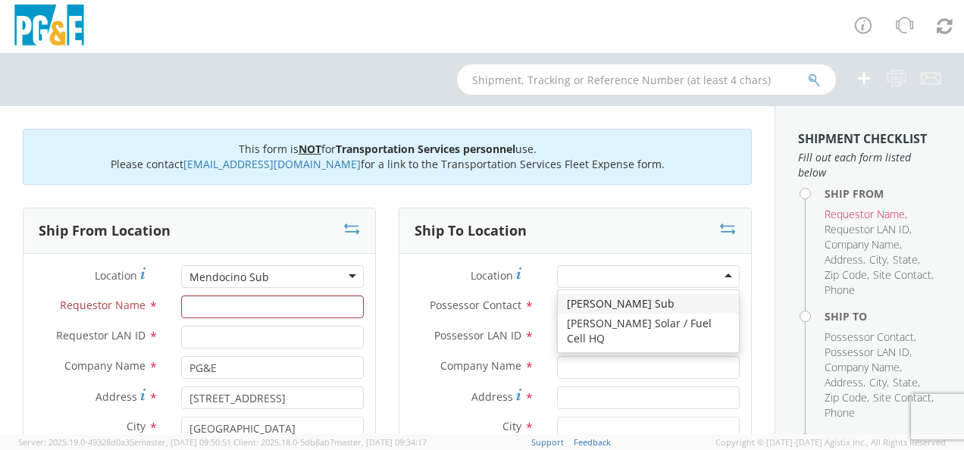
type input "PG&E"
type input "[STREET_ADDRESS]"
type input "[PERSON_NAME]"
type input "95439"
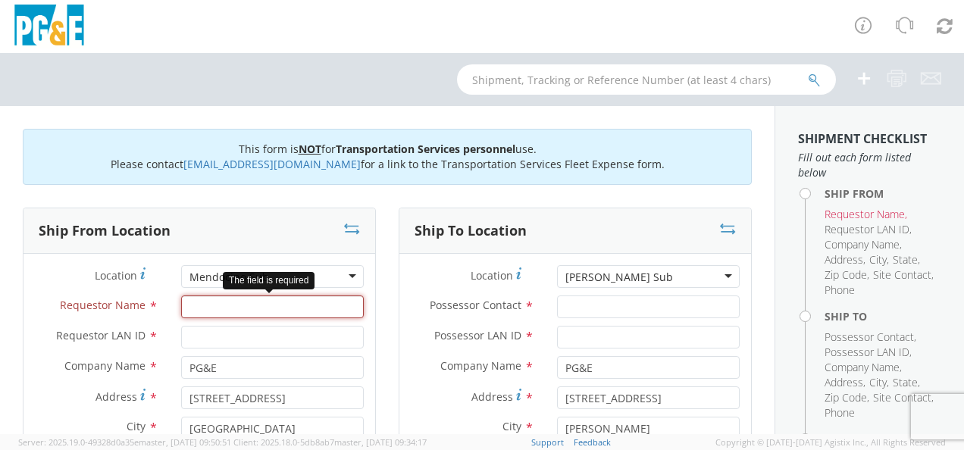
click at [326, 309] on input "Requestor Name *" at bounding box center [272, 307] width 183 height 23
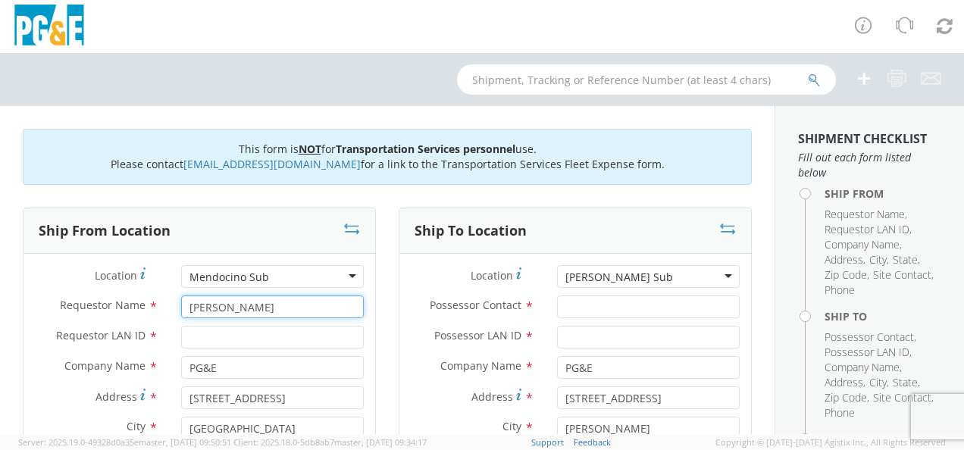
type input "[PERSON_NAME]"
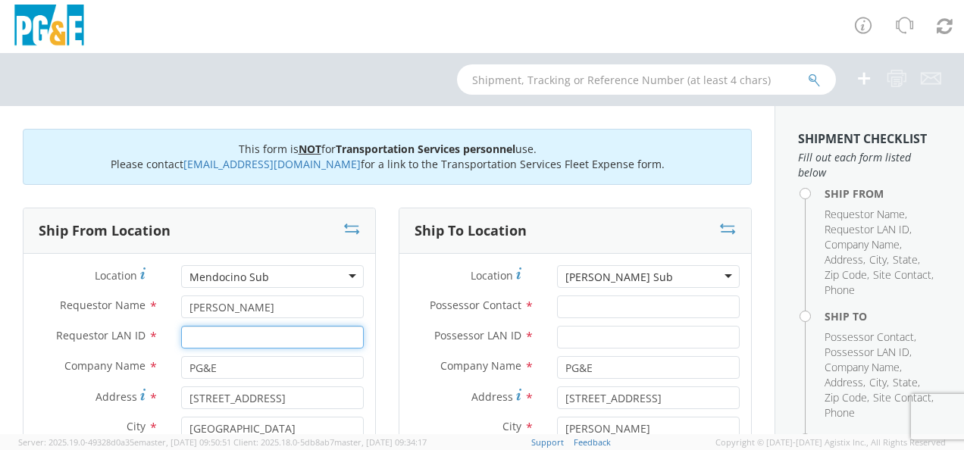
click at [293, 343] on input "Requestor LAN ID *" at bounding box center [272, 337] width 183 height 23
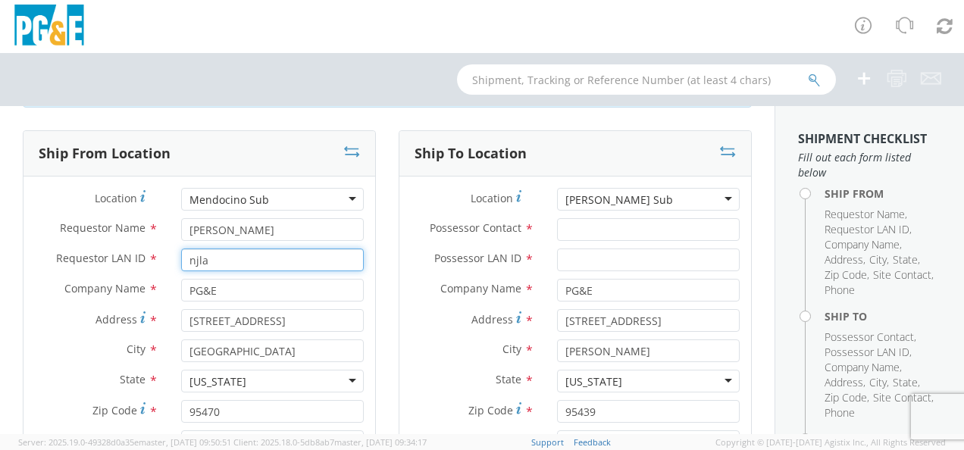
scroll to position [152, 0]
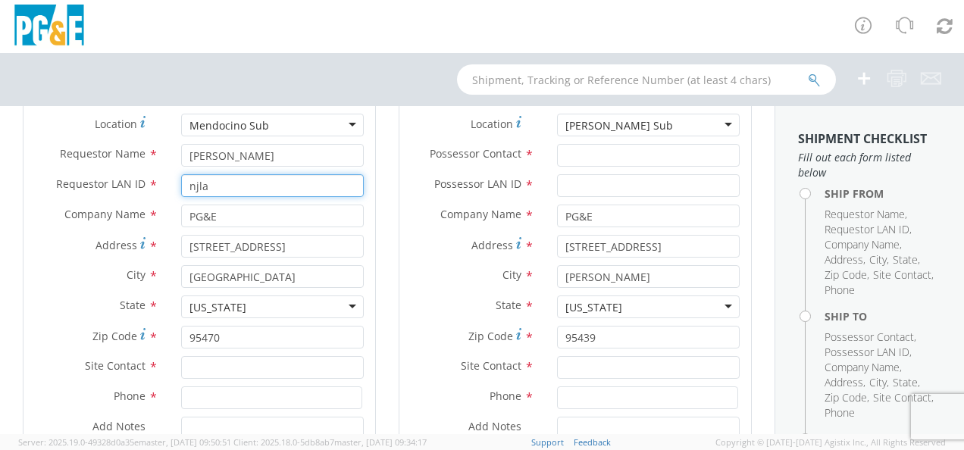
type input "njla"
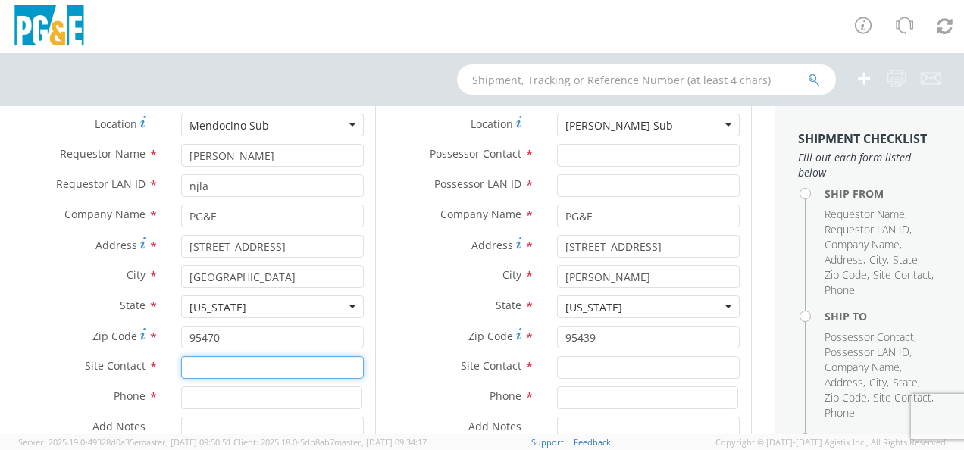
click at [275, 367] on input "text" at bounding box center [272, 367] width 183 height 23
type input "[PERSON_NAME]"
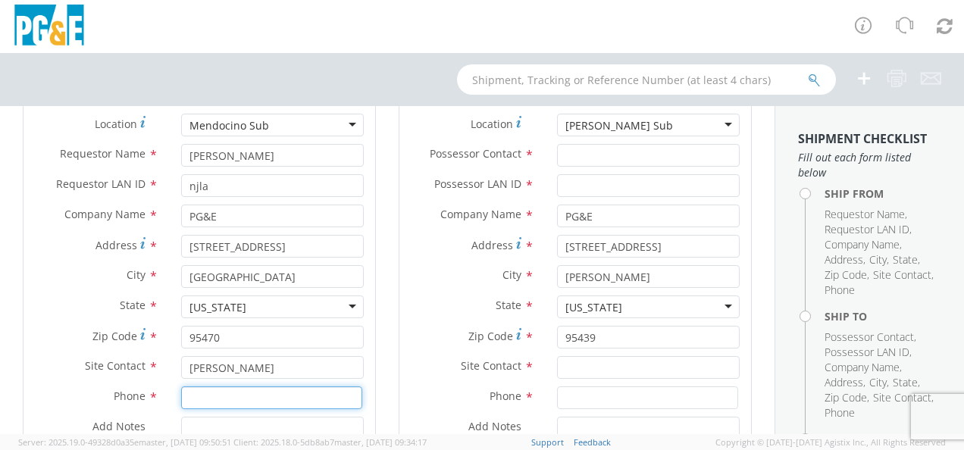
click at [256, 393] on input at bounding box center [271, 398] width 181 height 23
type input "2"
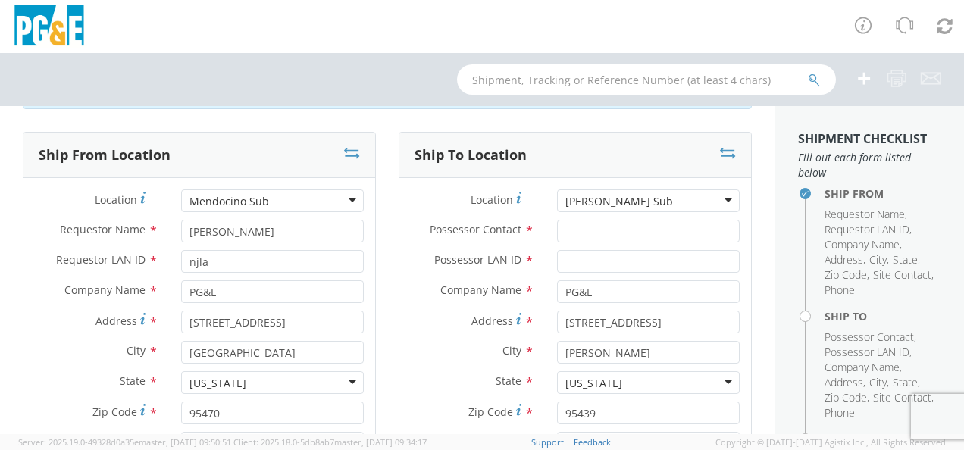
type input "[PHONE_NUMBER]"
click at [594, 237] on input "Possessor Contact *" at bounding box center [648, 231] width 183 height 23
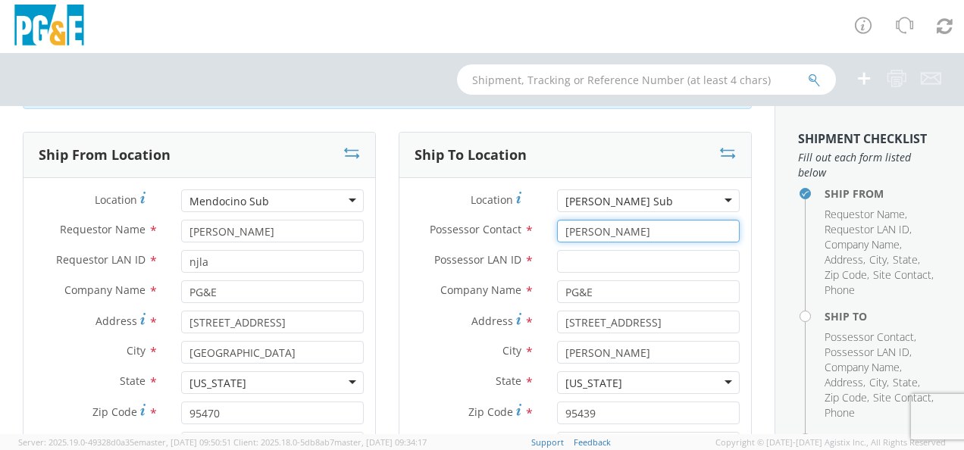
type input "[PERSON_NAME]"
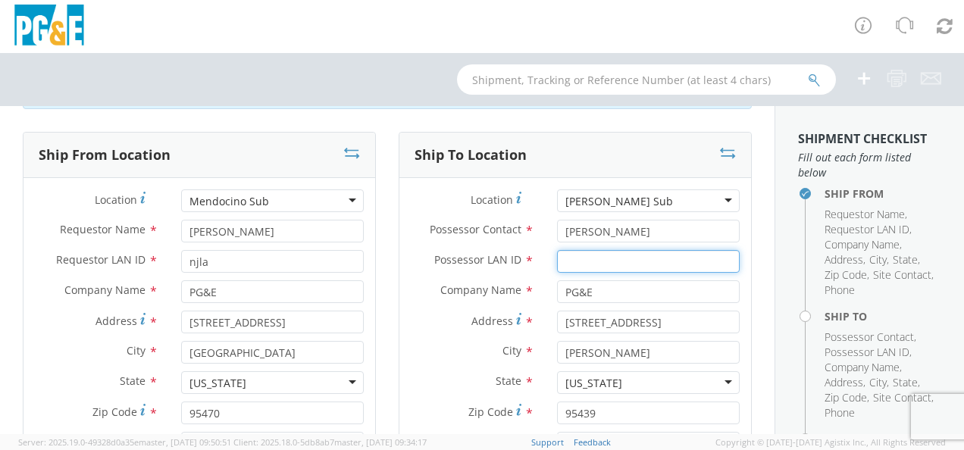
click at [594, 268] on input "Possessor LAN ID *" at bounding box center [648, 261] width 183 height 23
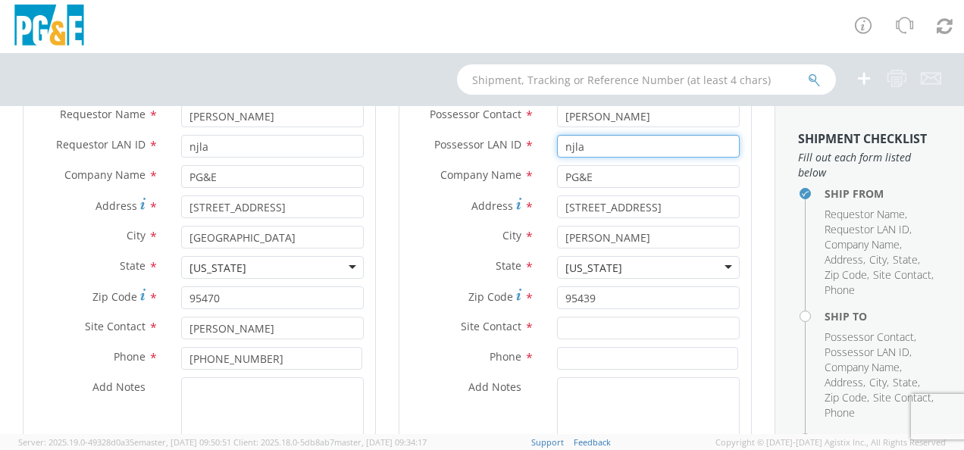
scroll to position [227, 0]
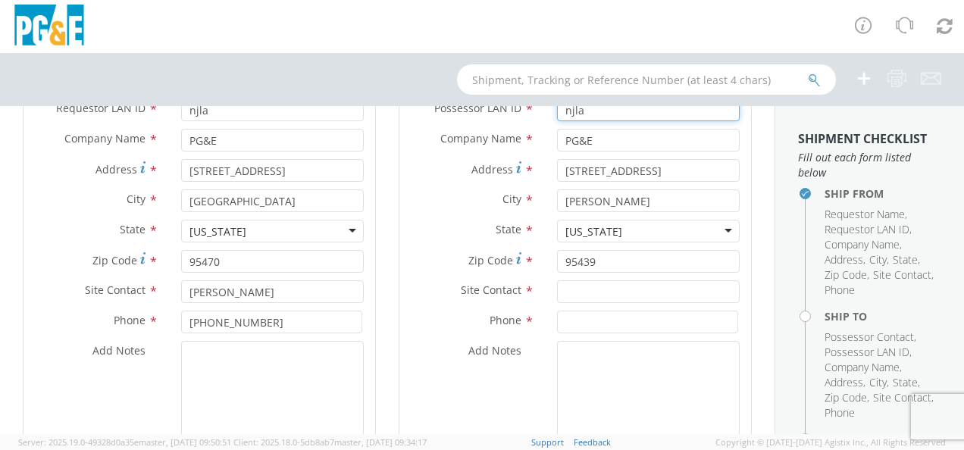
type input "njla"
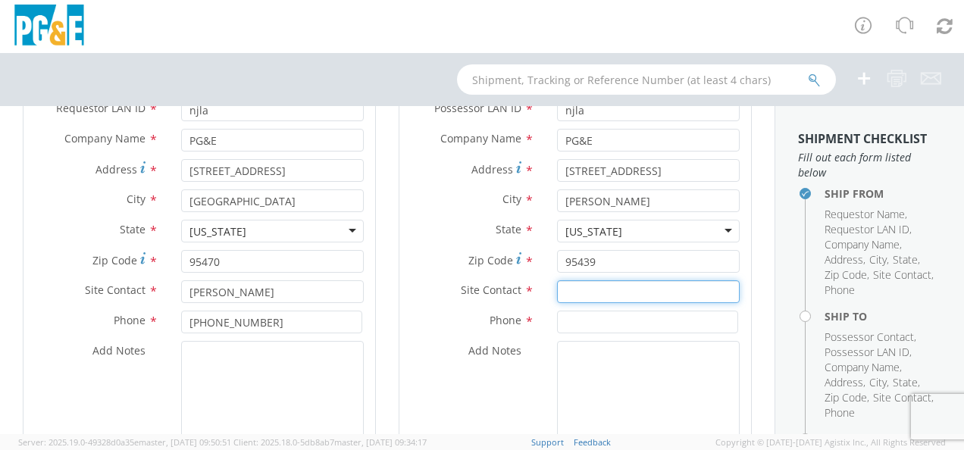
click at [588, 291] on input "text" at bounding box center [648, 291] width 183 height 23
type input "[PERSON_NAME]"
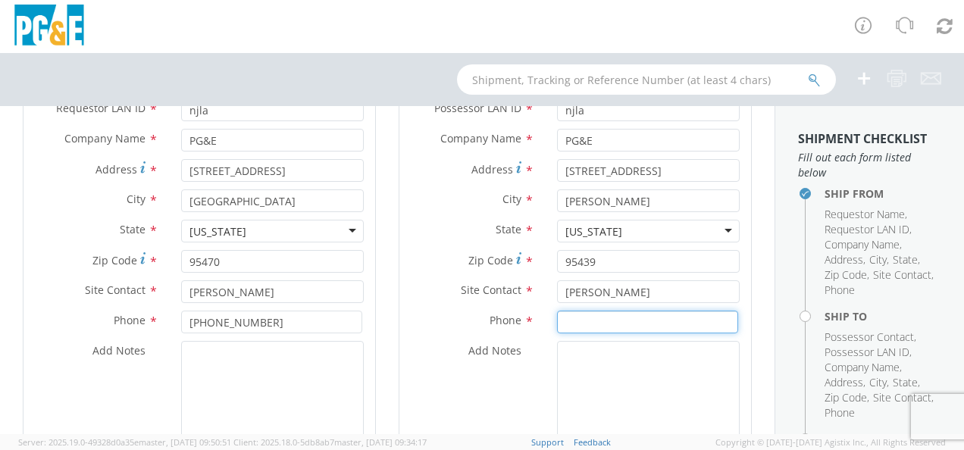
click at [602, 331] on input at bounding box center [647, 322] width 181 height 23
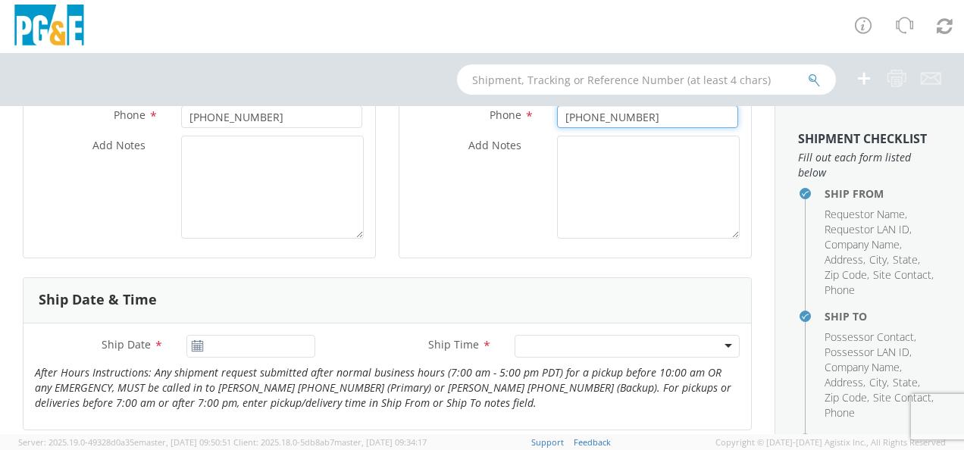
scroll to position [455, 0]
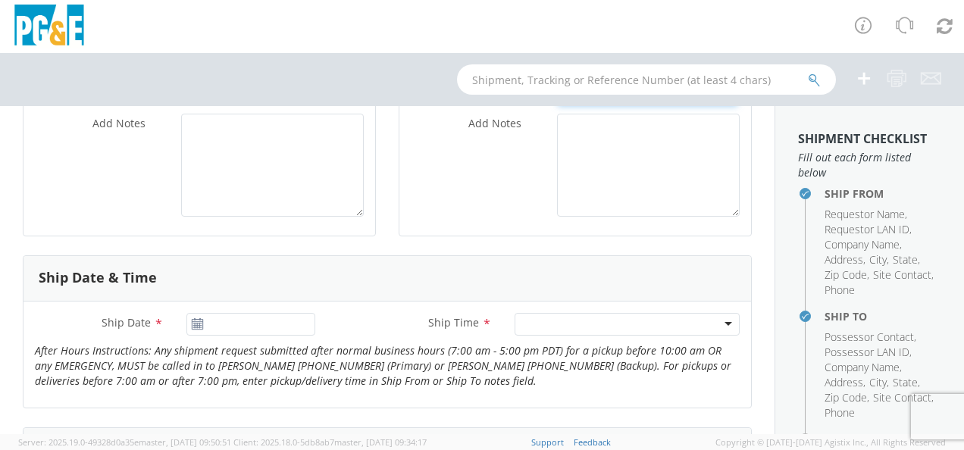
type input "[PHONE_NUMBER]"
click at [196, 324] on icon at bounding box center [197, 324] width 13 height 12
click at [197, 320] on use at bounding box center [197, 323] width 11 height 11
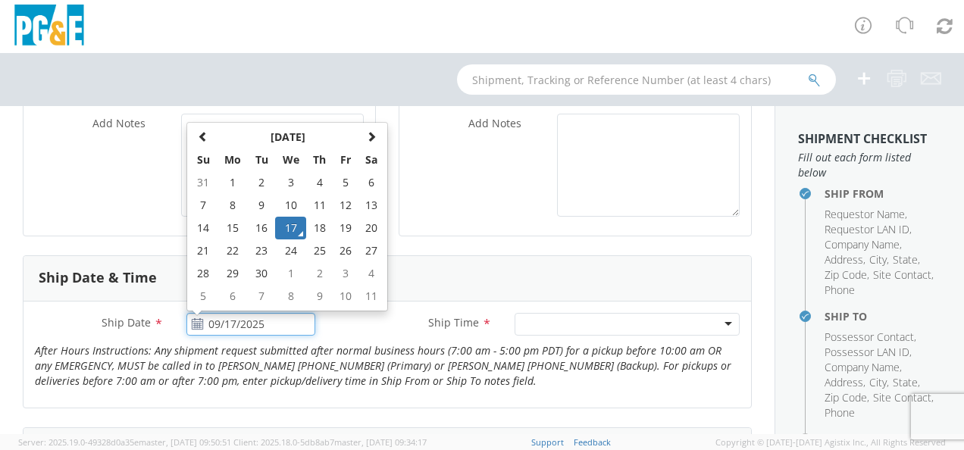
click at [237, 322] on input "09/17/2025" at bounding box center [250, 324] width 129 height 23
click at [323, 249] on td "25" at bounding box center [319, 251] width 27 height 23
type input "[DATE]"
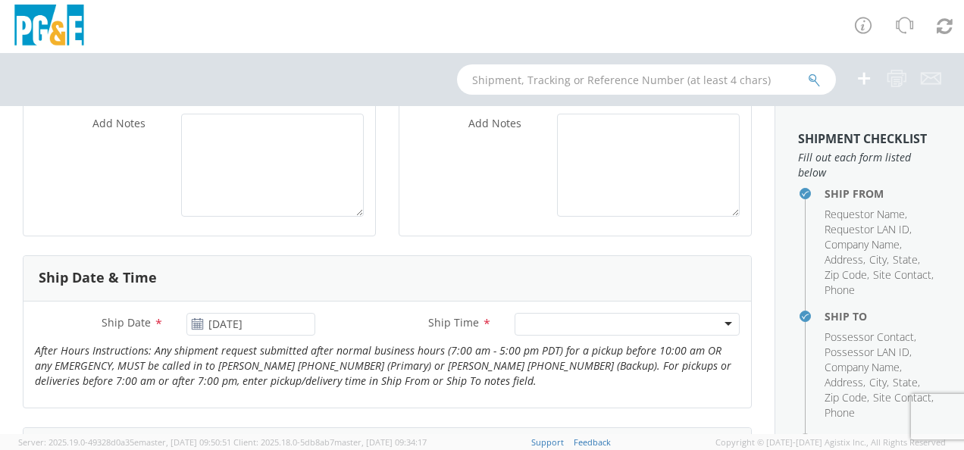
click at [523, 324] on input "select-one" at bounding box center [524, 325] width 3 height 15
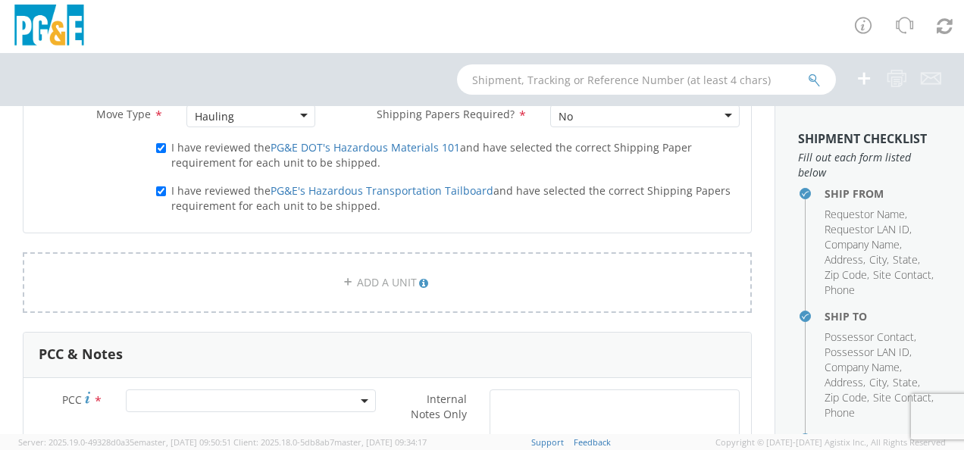
scroll to position [986, 0]
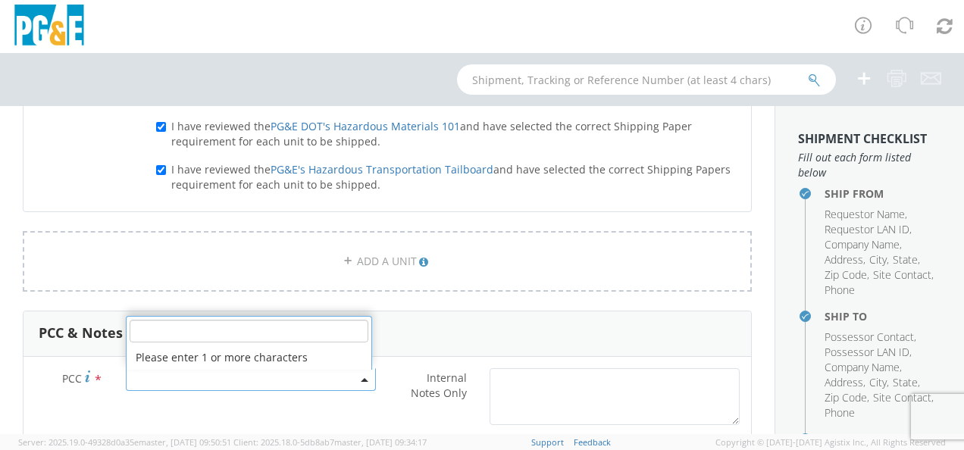
click at [229, 373] on span at bounding box center [251, 379] width 250 height 23
click at [242, 338] on input "number" at bounding box center [249, 331] width 239 height 23
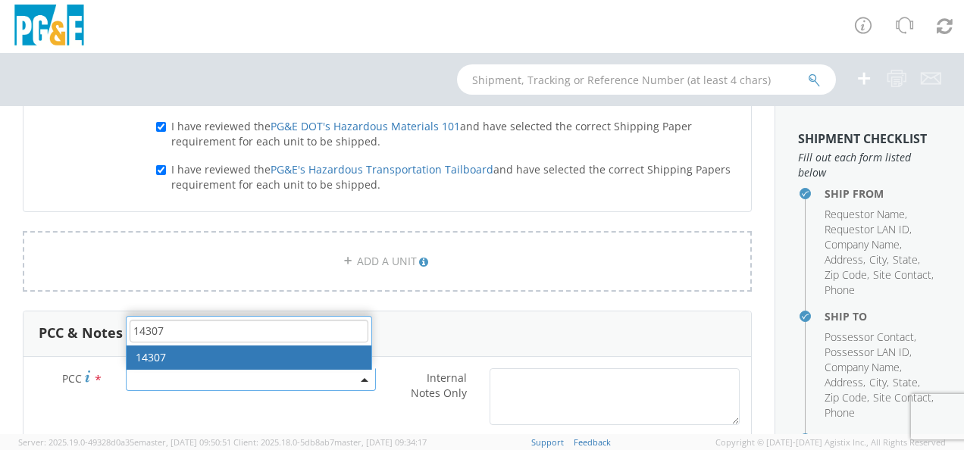
type input "14307"
select select "14307"
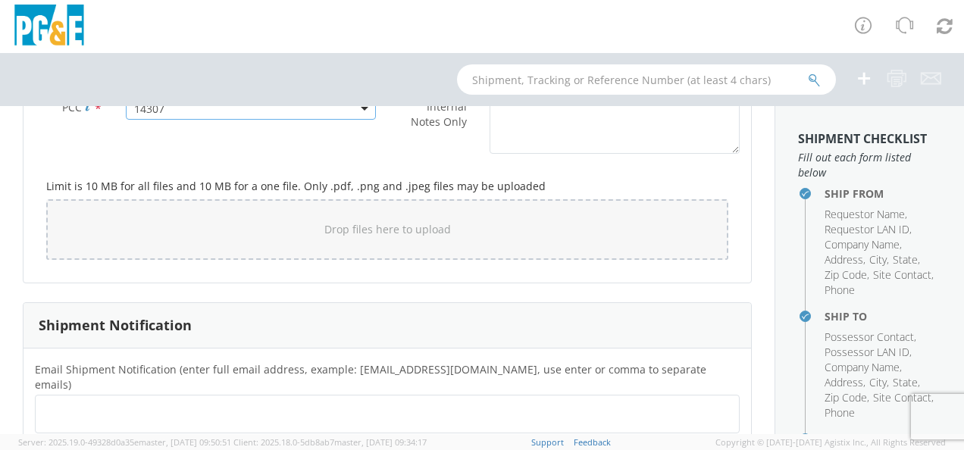
scroll to position [1289, 0]
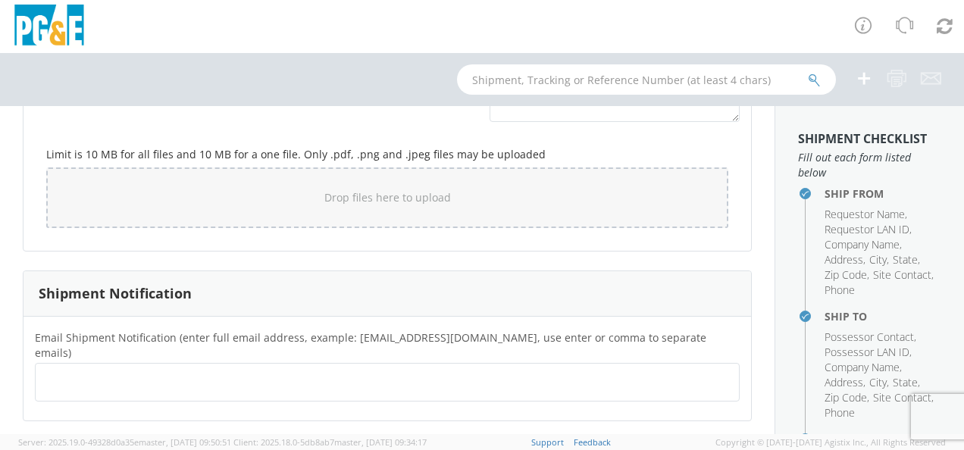
click at [182, 370] on ul at bounding box center [387, 382] width 691 height 25
type input "njla"
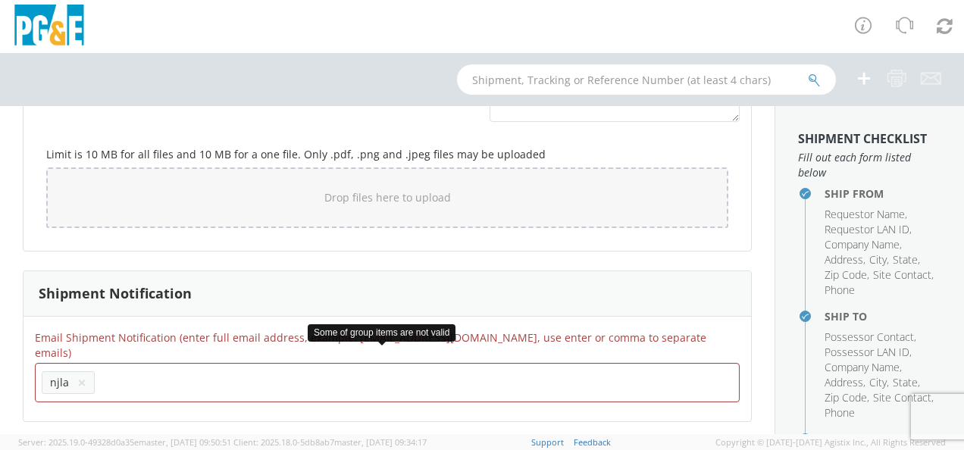
click at [88, 371] on li "njla ×" at bounding box center [68, 382] width 53 height 23
click at [80, 374] on button "×" at bounding box center [81, 383] width 9 height 18
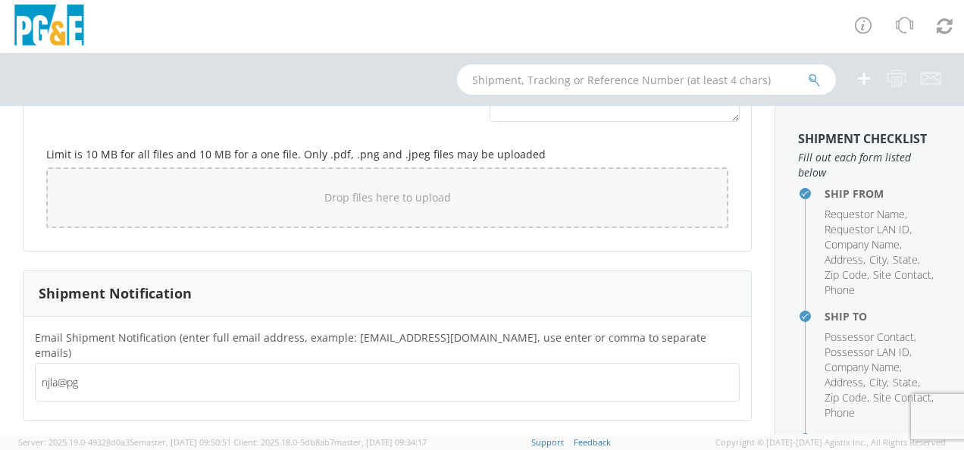
type input "njla@pge"
click at [80, 370] on ul at bounding box center [387, 382] width 691 height 25
type input "[EMAIL_ADDRESS][DOMAIN_NAME]"
click at [141, 370] on ul "[EMAIL_ADDRESS][DOMAIN_NAME] ×" at bounding box center [387, 383] width 691 height 26
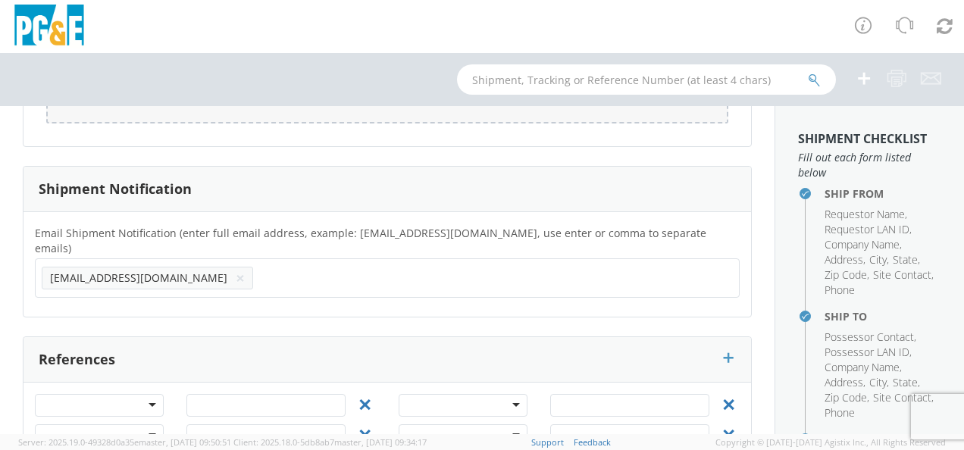
scroll to position [1424, 0]
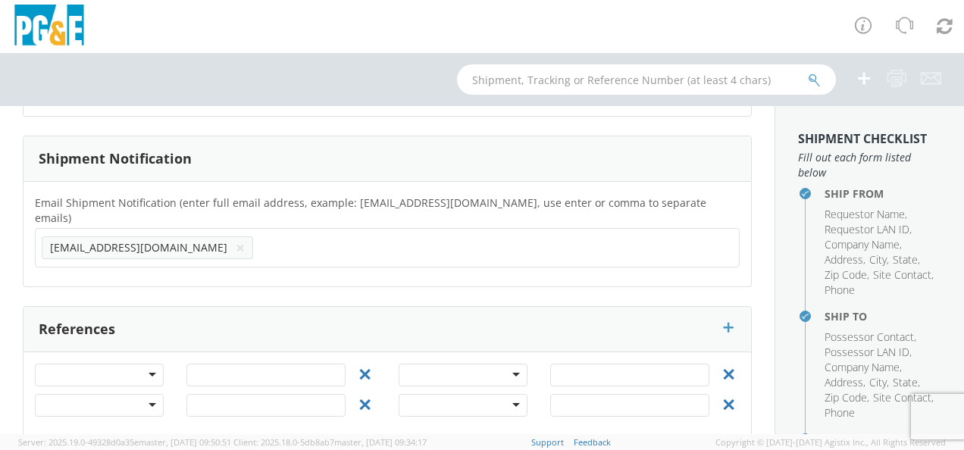
click at [154, 364] on div at bounding box center [99, 375] width 129 height 23
click at [236, 364] on input "text" at bounding box center [265, 375] width 159 height 23
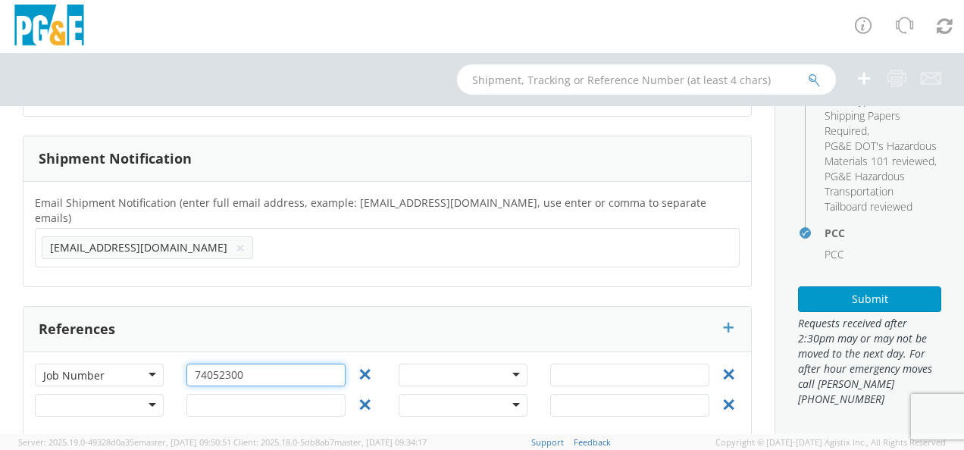
scroll to position [530, 0]
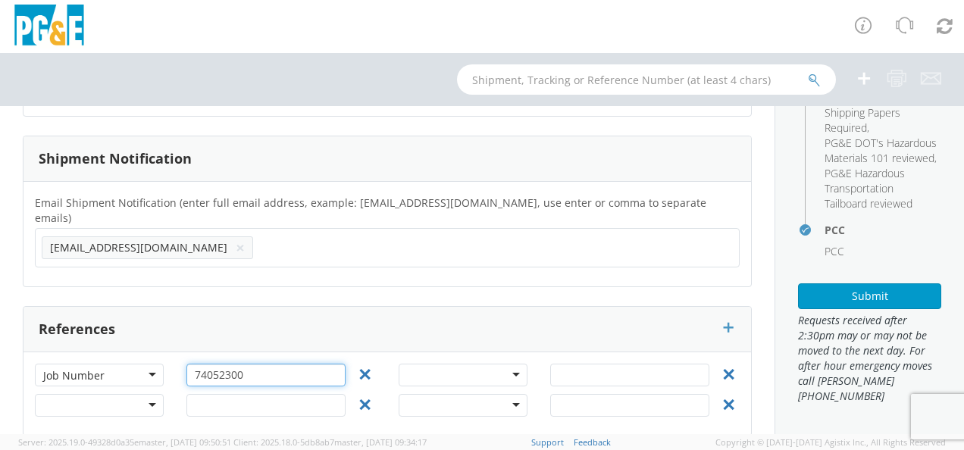
type input "74052300"
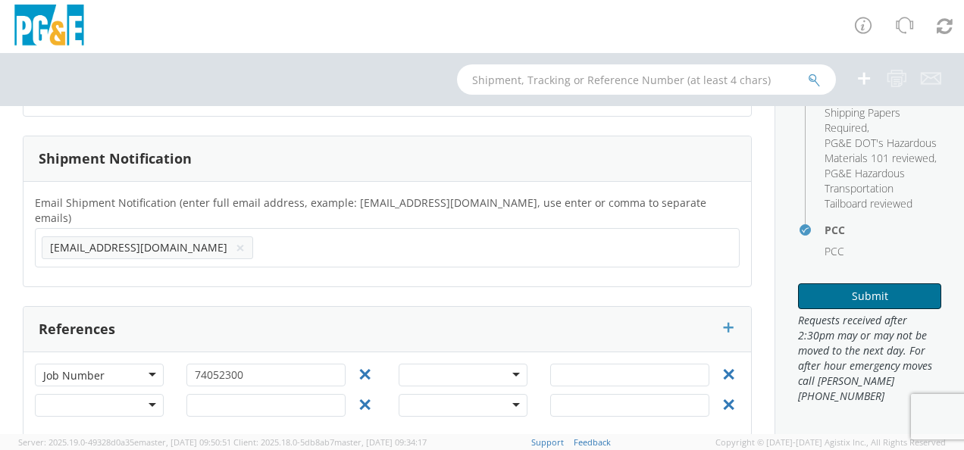
click at [841, 305] on button "Submit" at bounding box center [869, 297] width 143 height 26
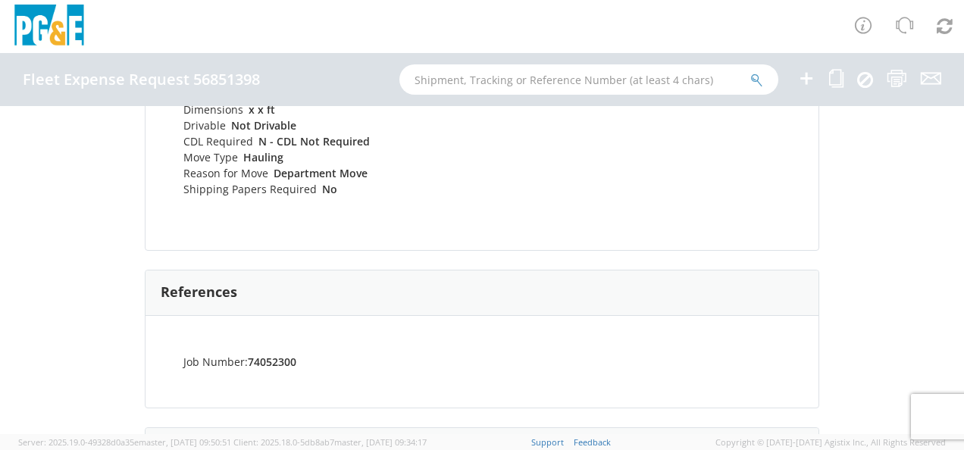
scroll to position [589, 0]
